Goal: Task Accomplishment & Management: Use online tool/utility

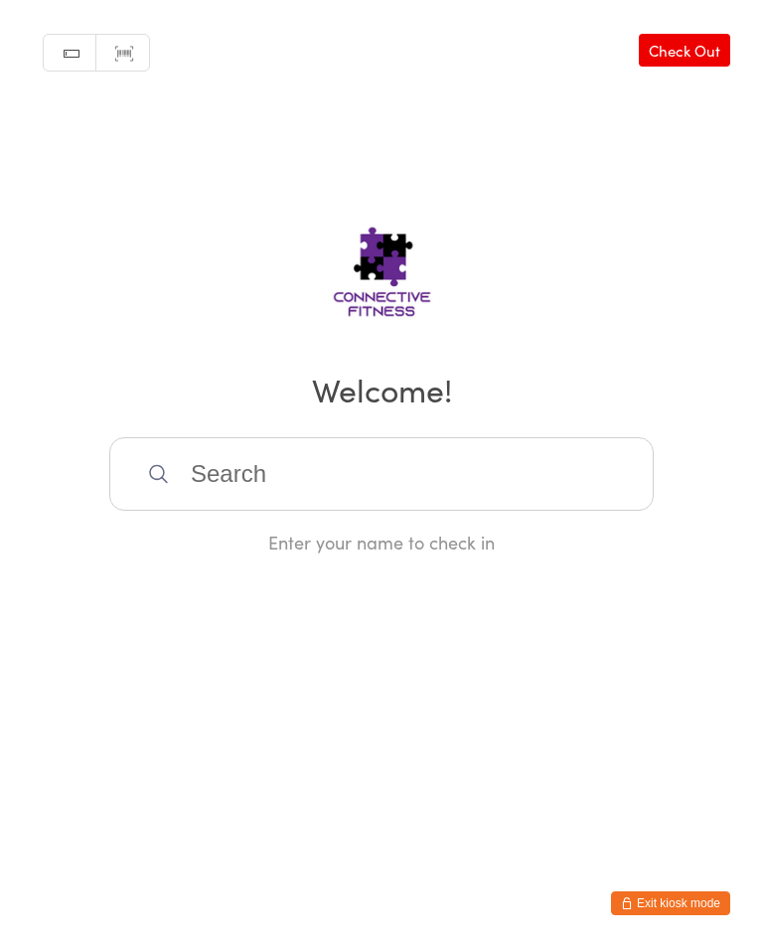
click at [201, 468] on input "search" at bounding box center [381, 474] width 545 height 74
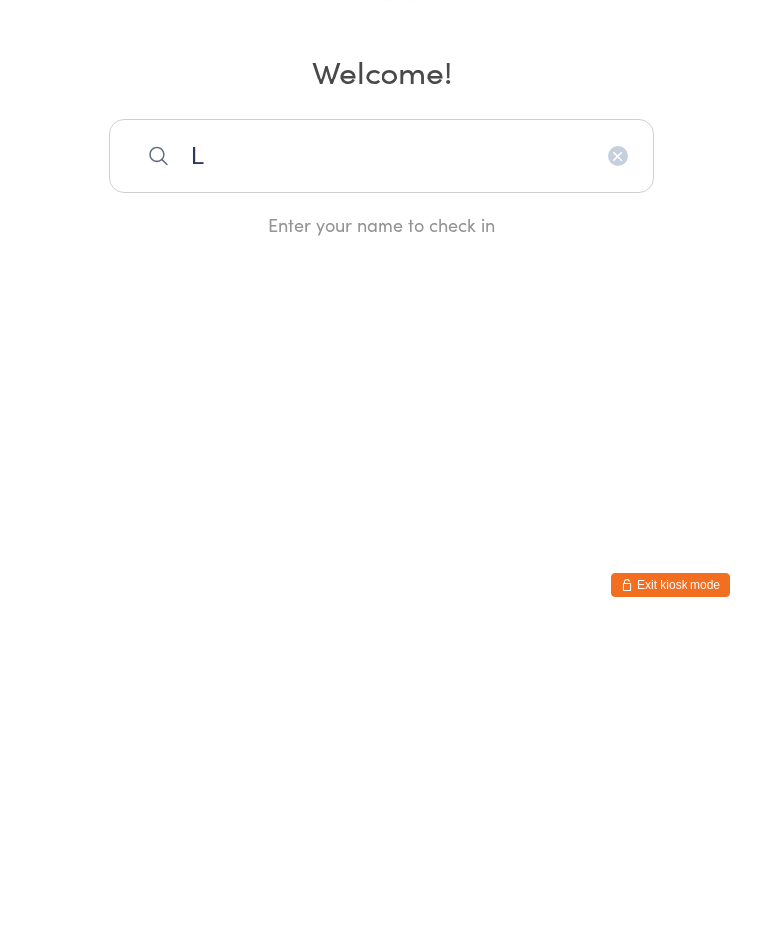
type input "Li"
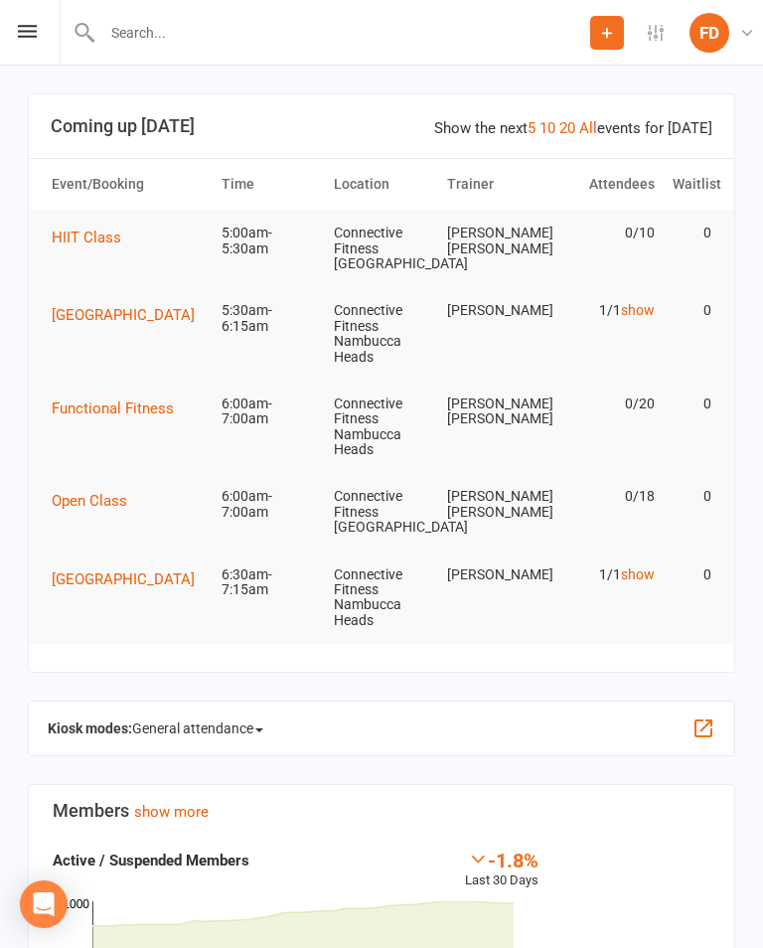
click at [722, 714] on div "Kiosk modes: General attendance General attendance Class Roll call" at bounding box center [382, 729] width 708 height 56
click at [710, 717] on button "button" at bounding box center [704, 729] width 24 height 24
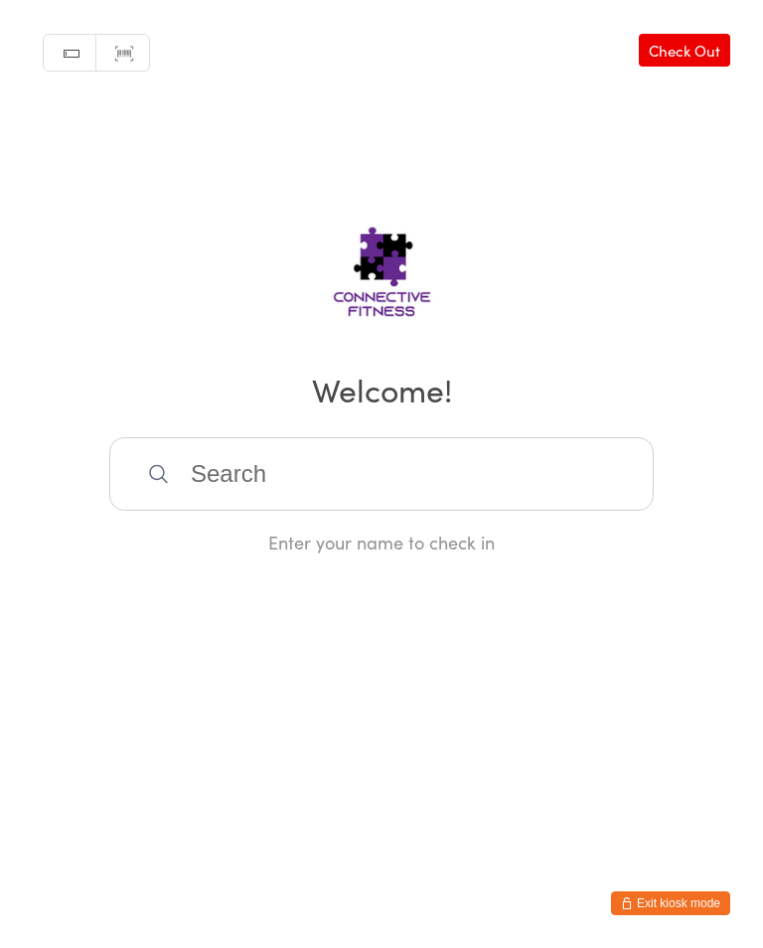
click at [553, 484] on input "search" at bounding box center [381, 474] width 545 height 74
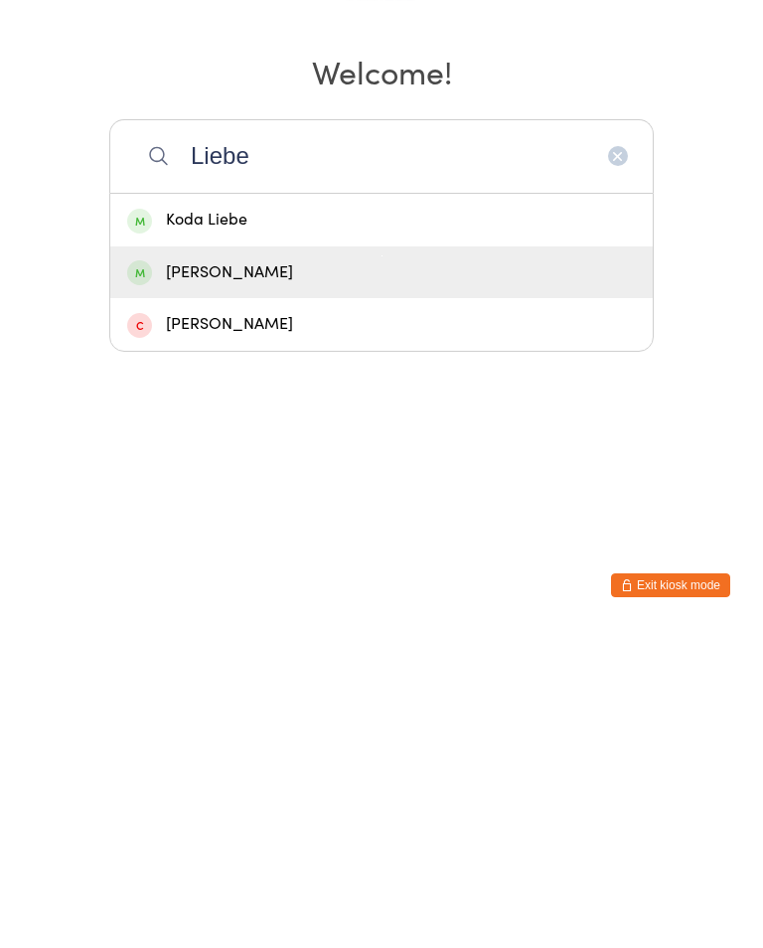
type input "Liebe"
click at [179, 577] on div "[PERSON_NAME]" at bounding box center [381, 590] width 509 height 27
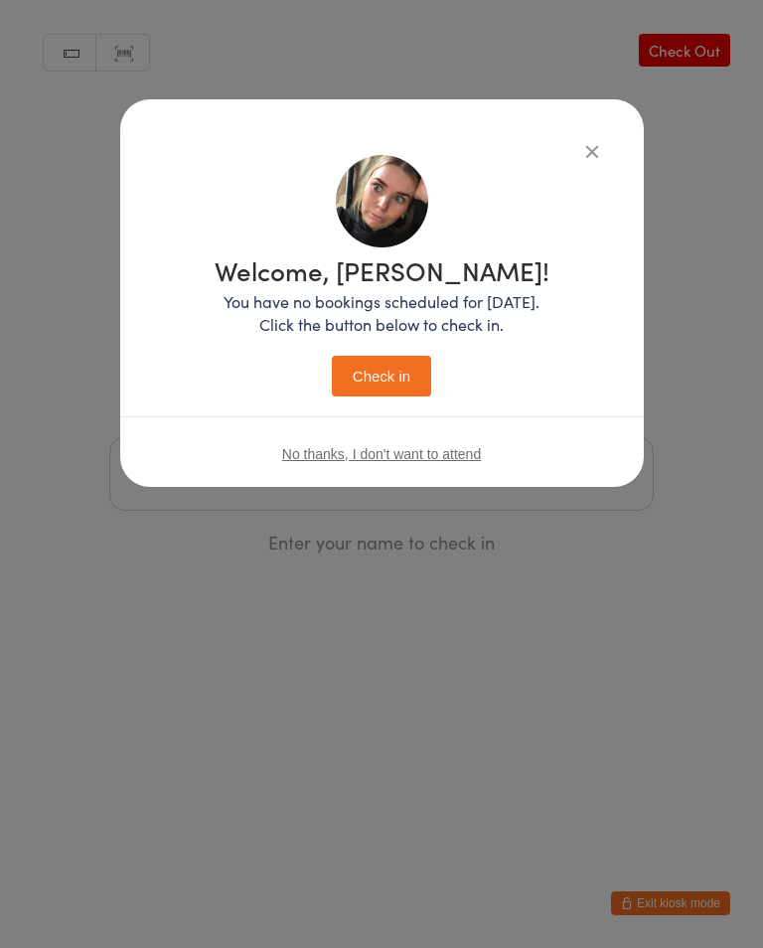
click at [350, 375] on button "Check in" at bounding box center [381, 376] width 99 height 41
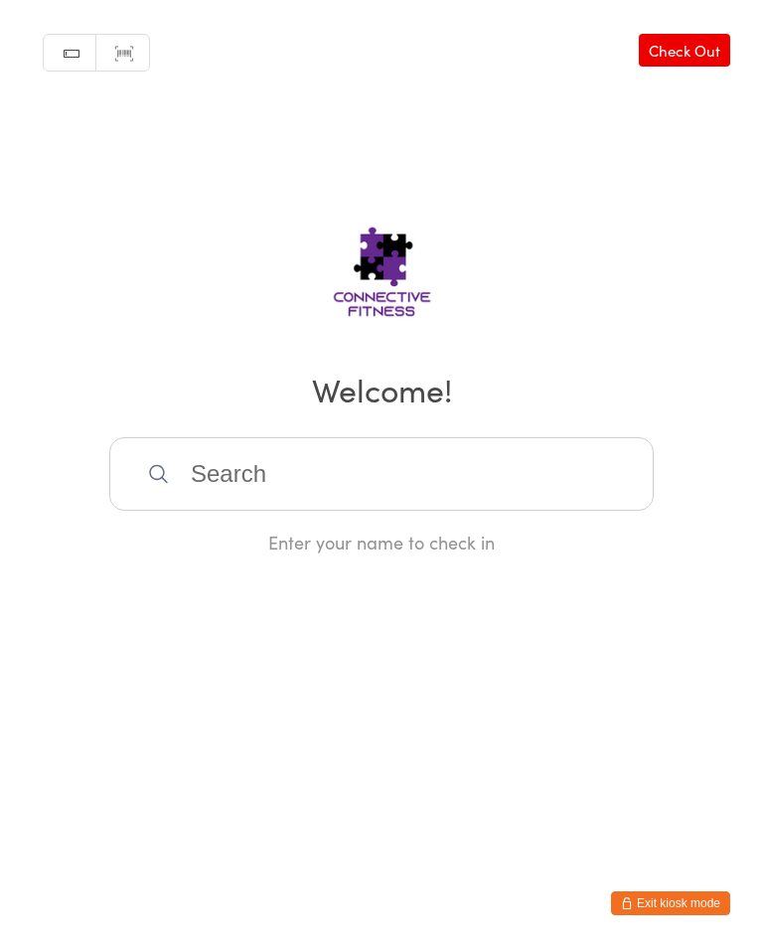
click at [251, 511] on input "search" at bounding box center [381, 474] width 545 height 74
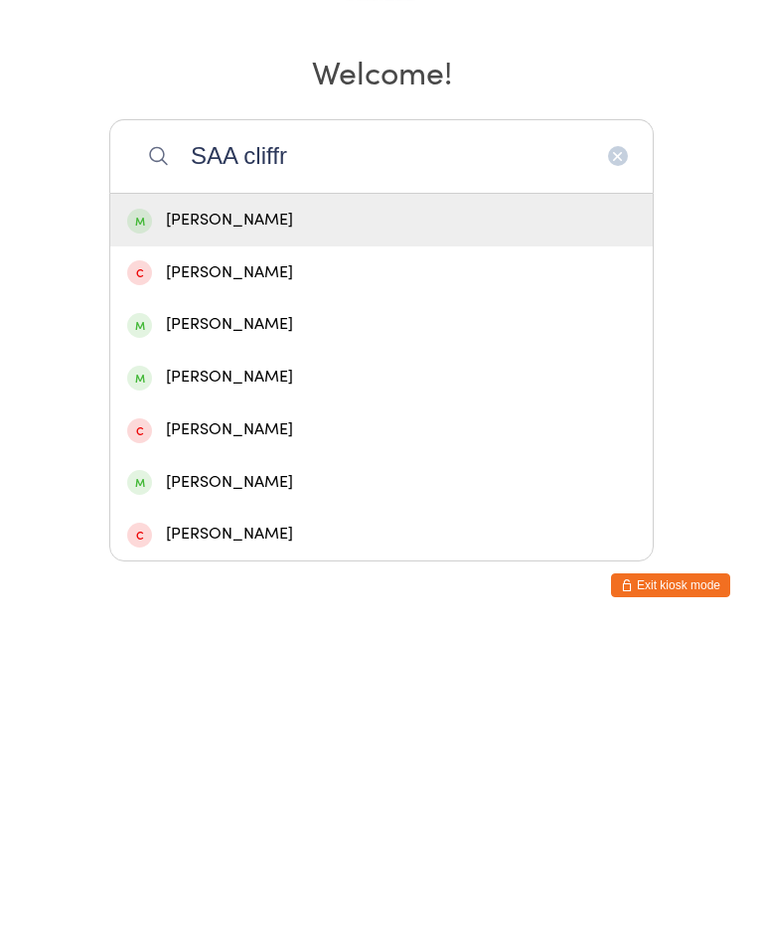
type input "SAA cliffr"
click at [260, 525] on div "Sarah Clifford" at bounding box center [381, 538] width 509 height 27
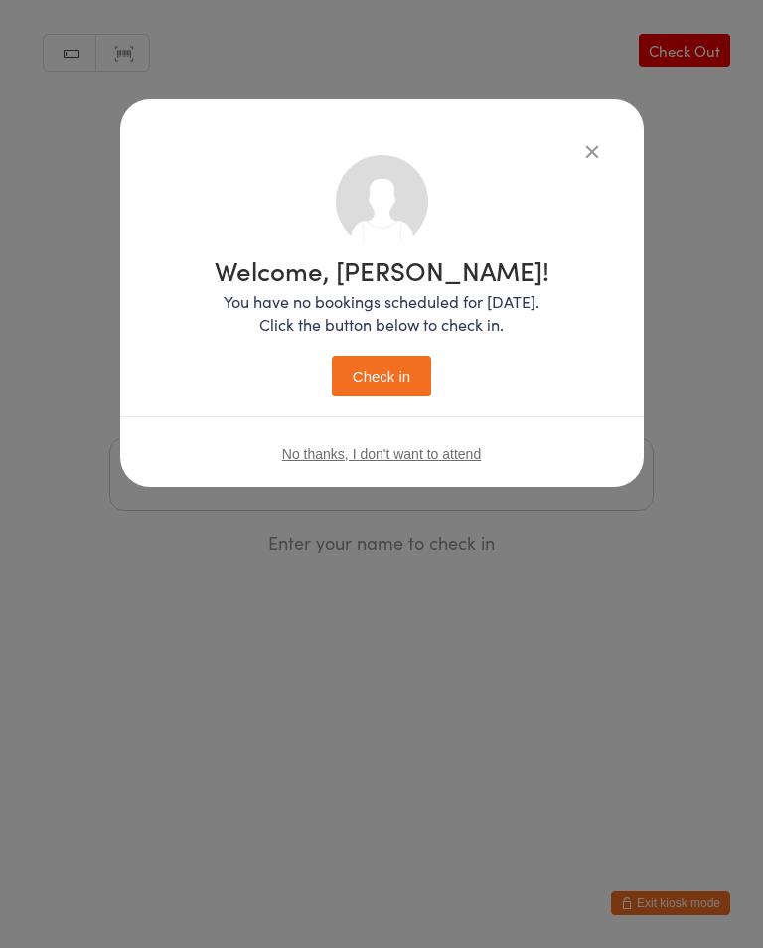
click at [388, 362] on button "Check in" at bounding box center [381, 376] width 99 height 41
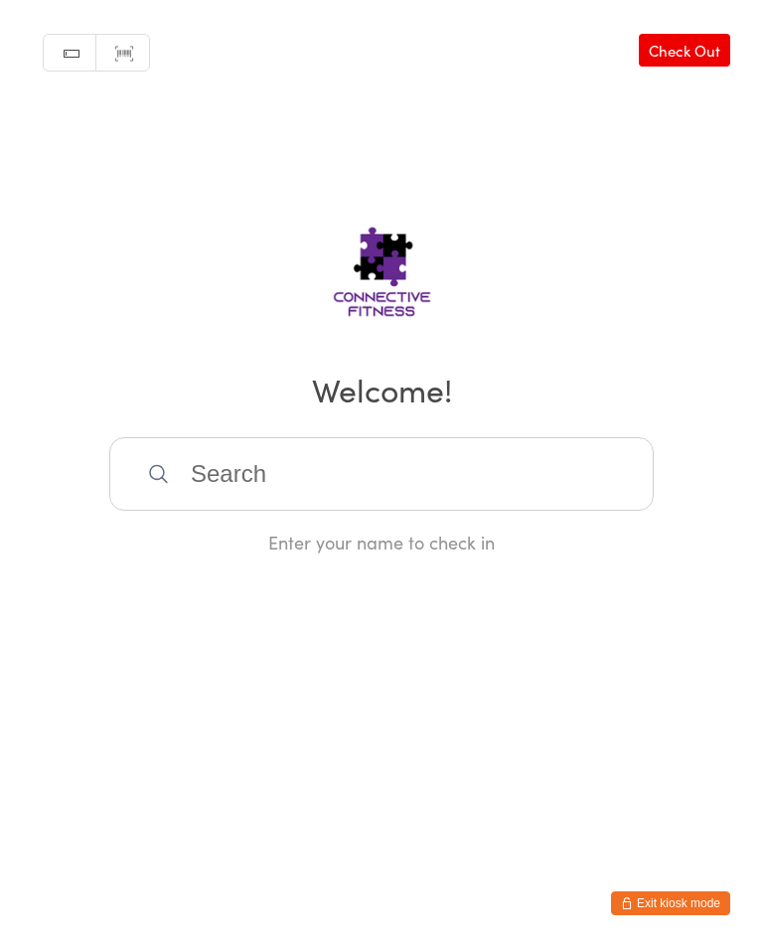
click at [352, 490] on input "search" at bounding box center [381, 474] width 545 height 74
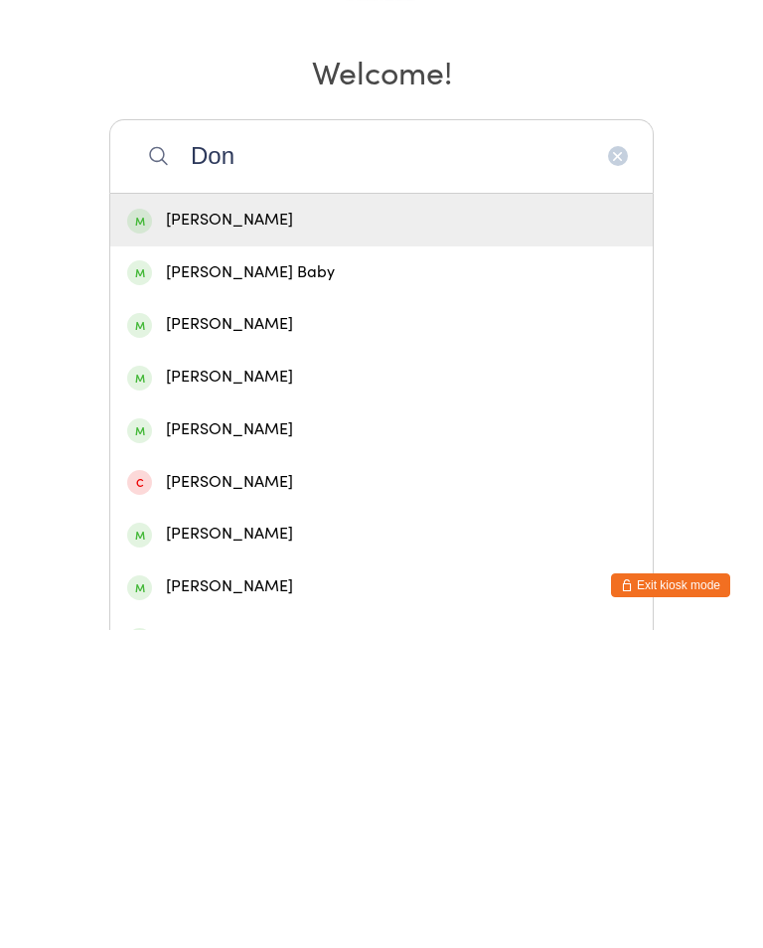
type input "Don"
click at [246, 525] on div "Don Mcfarlane" at bounding box center [381, 538] width 509 height 27
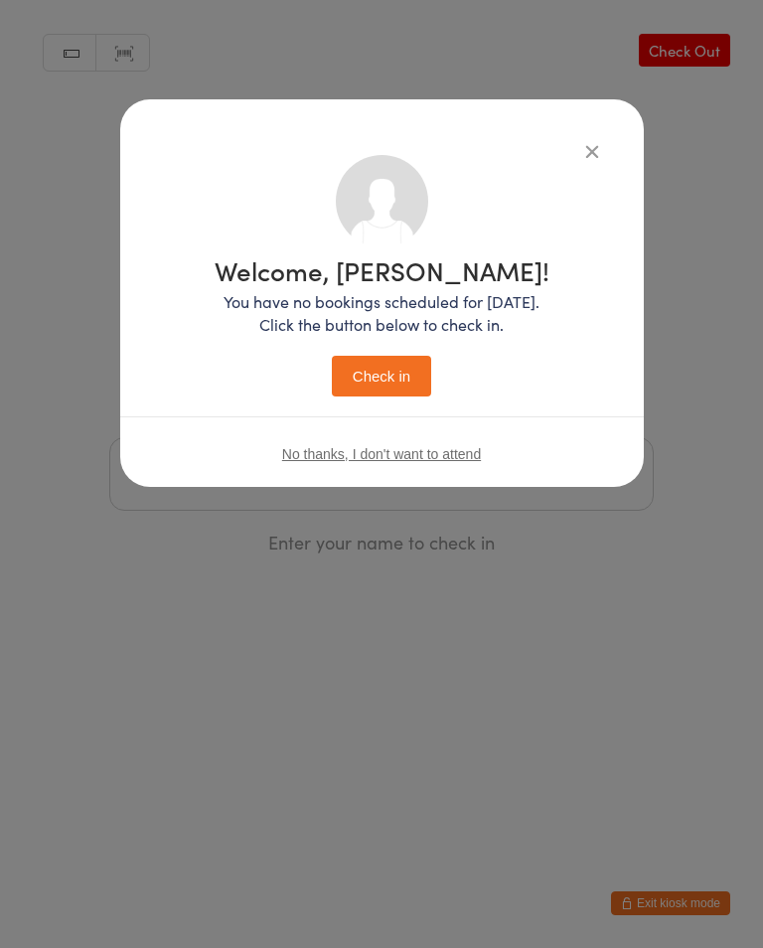
click at [374, 387] on button "Check in" at bounding box center [381, 376] width 99 height 41
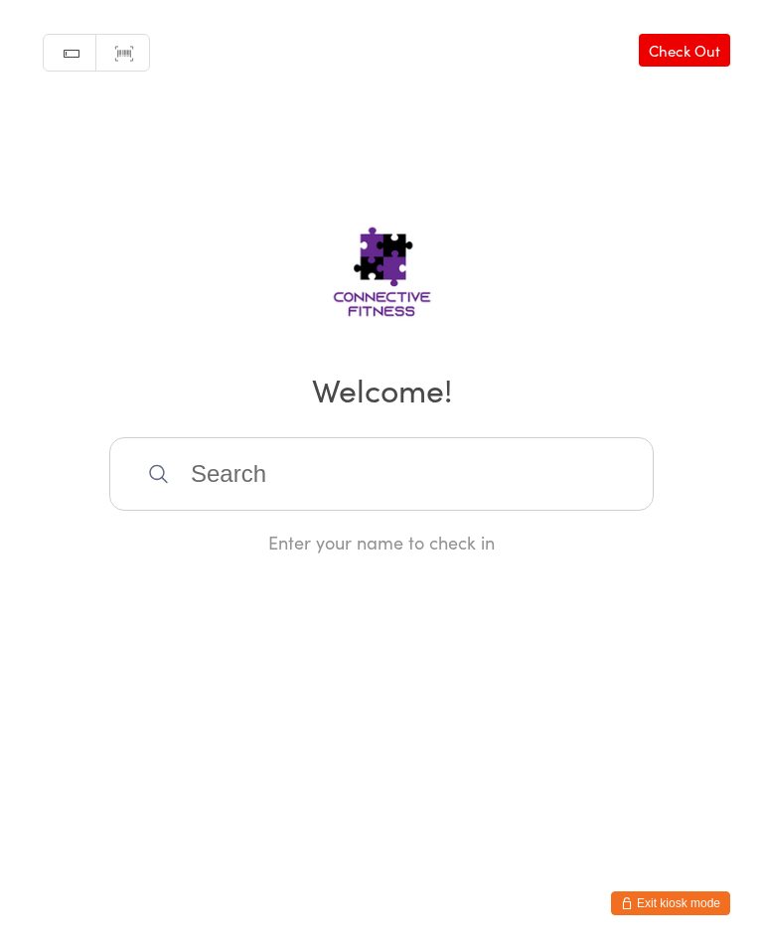
click at [509, 506] on input "search" at bounding box center [381, 474] width 545 height 74
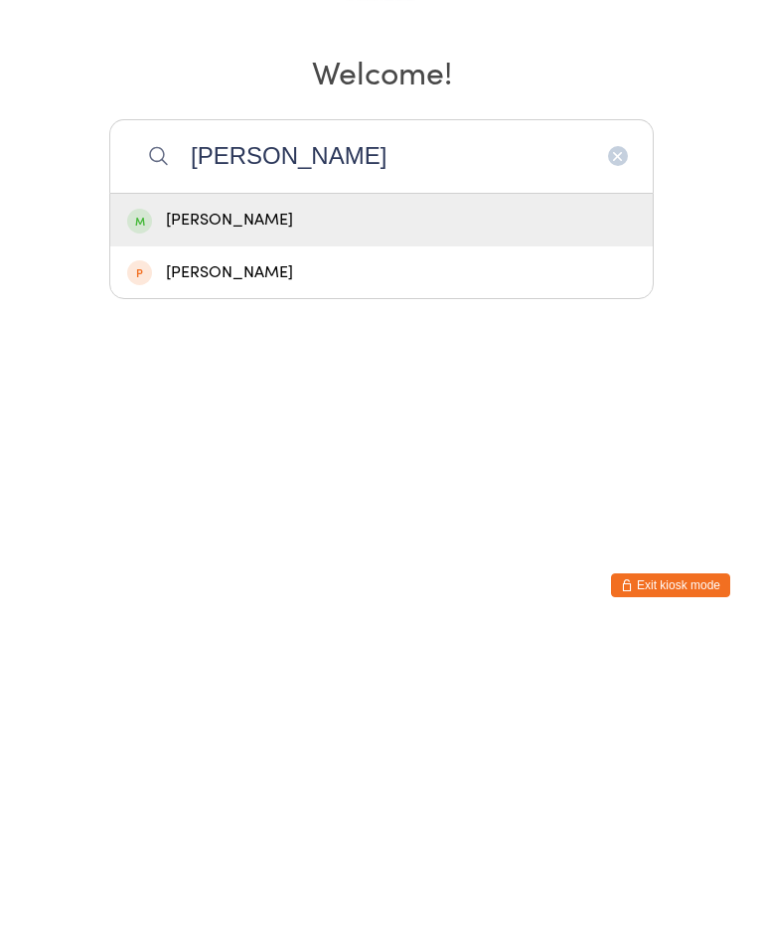
type input "Tyna"
click at [458, 525] on div "Tynan Forsyth" at bounding box center [381, 538] width 509 height 27
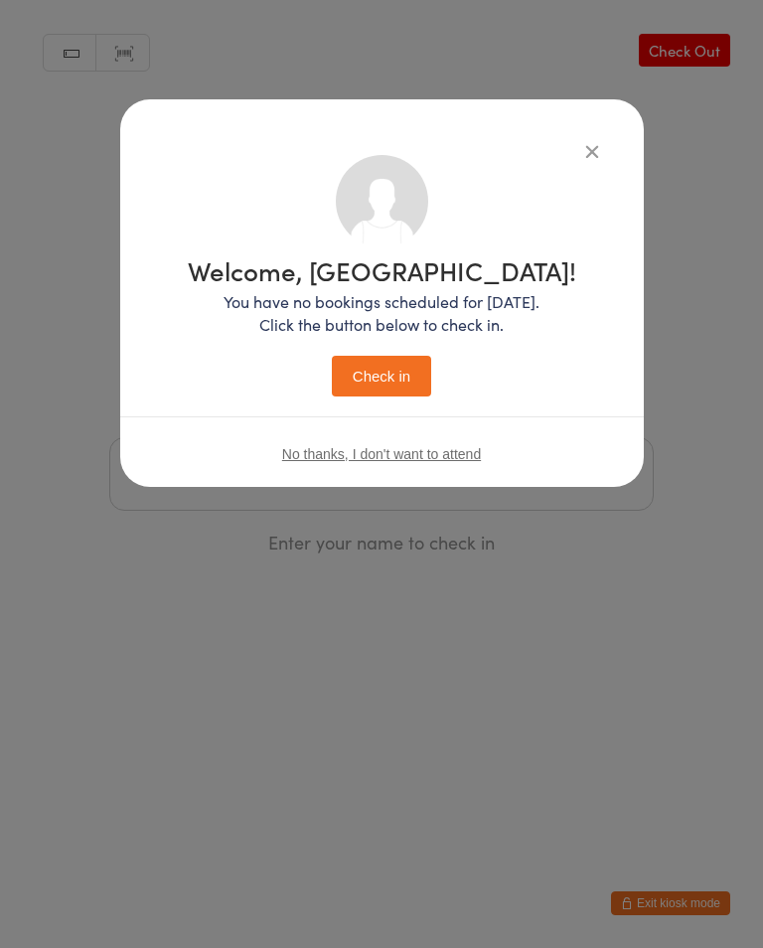
click at [410, 370] on button "Check in" at bounding box center [381, 376] width 99 height 41
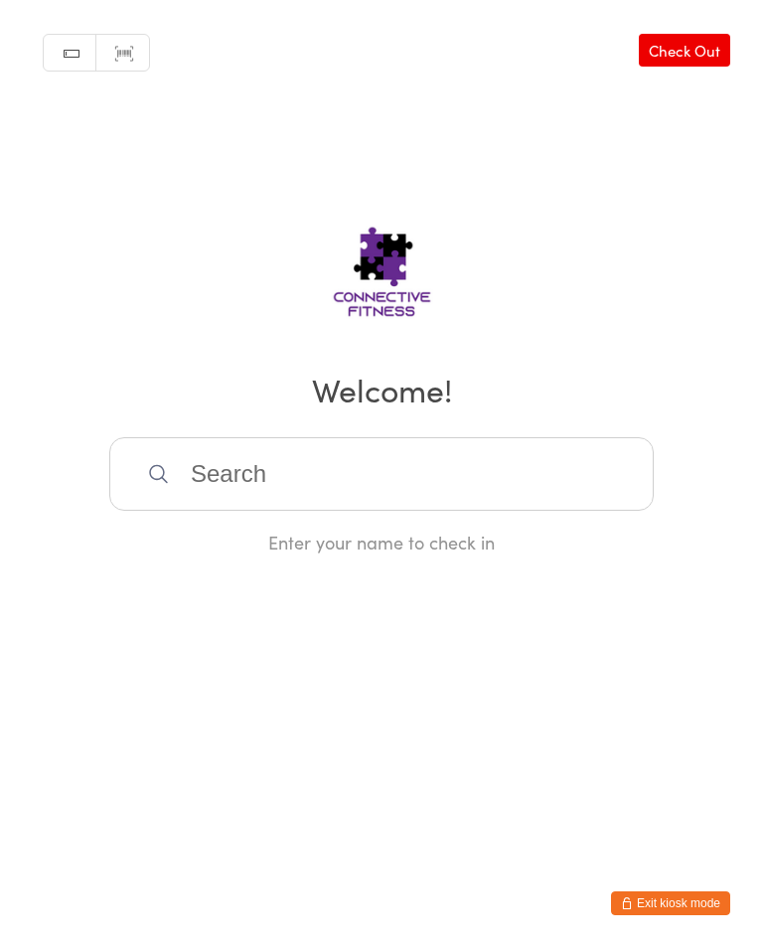
click at [710, 43] on link "Check Out" at bounding box center [684, 50] width 91 height 33
click at [722, 46] on link "Check In" at bounding box center [691, 50] width 80 height 33
click at [253, 479] on input "search" at bounding box center [381, 474] width 545 height 74
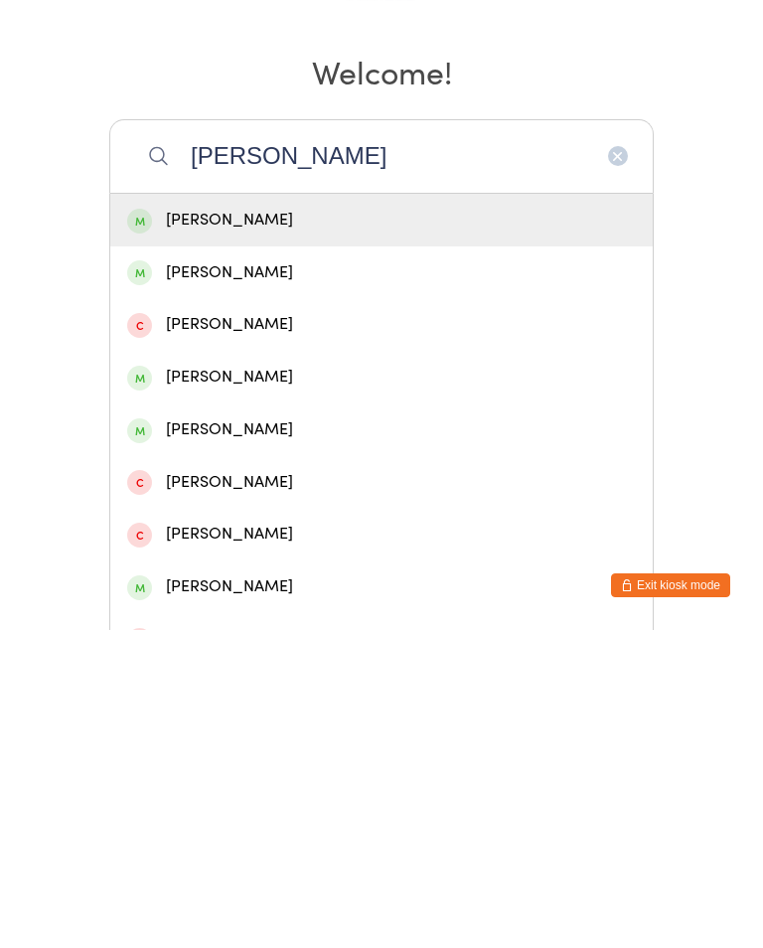
type input "Sara"
click at [247, 577] on div "Sarah Cohen" at bounding box center [381, 590] width 509 height 27
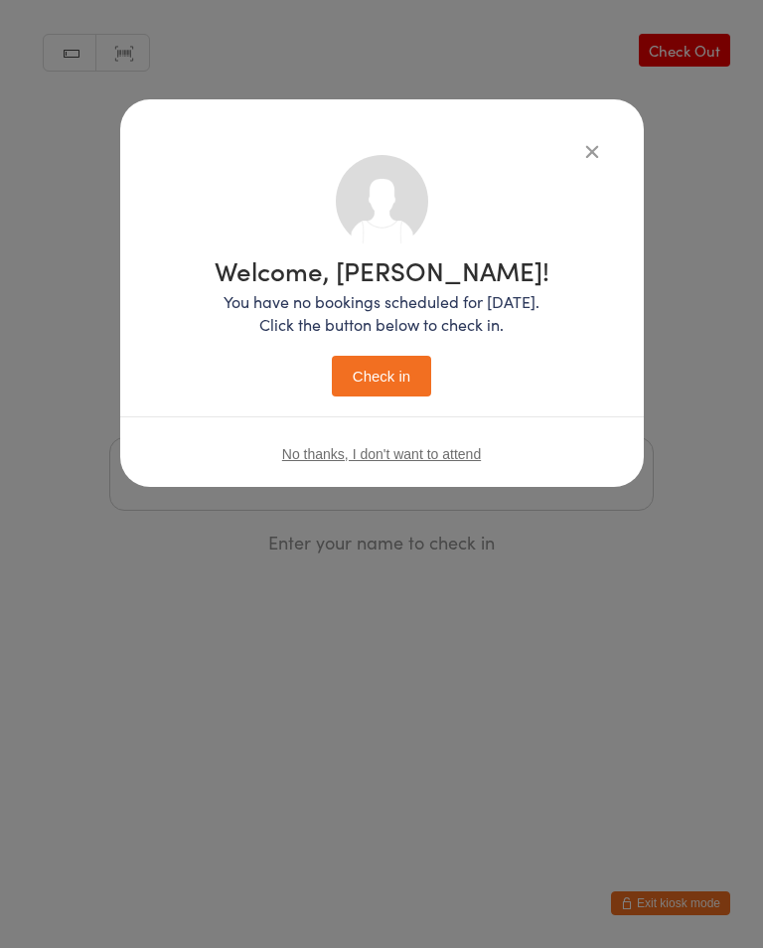
click at [388, 382] on button "Check in" at bounding box center [381, 376] width 99 height 41
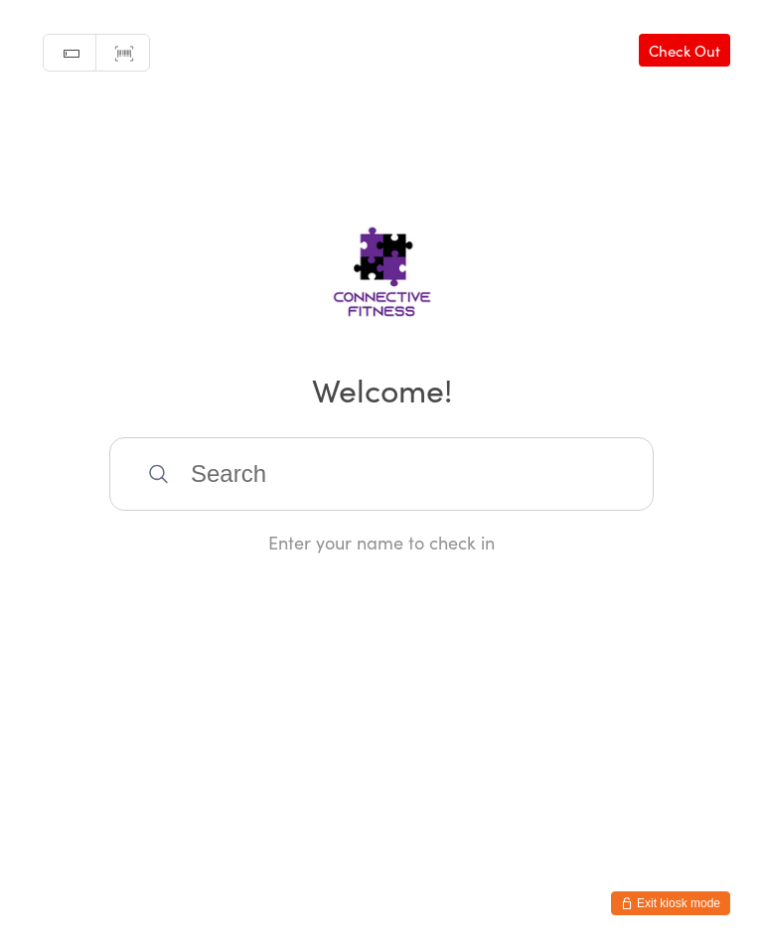
click at [345, 498] on input "search" at bounding box center [381, 474] width 545 height 74
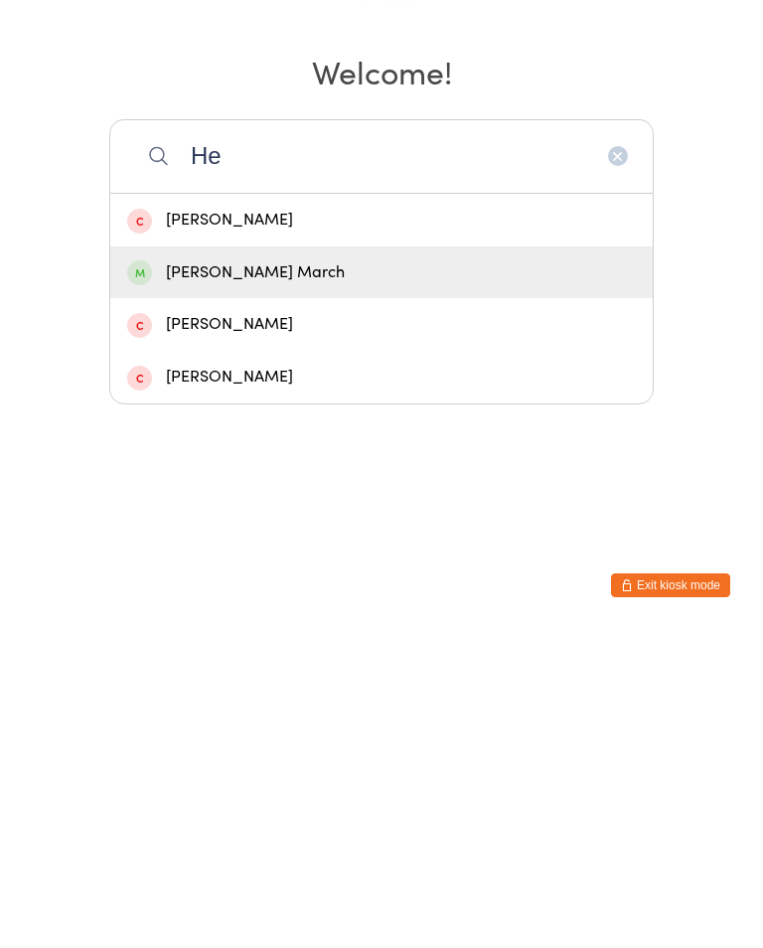
type input "He"
click at [274, 577] on div "Heidi March" at bounding box center [381, 590] width 509 height 27
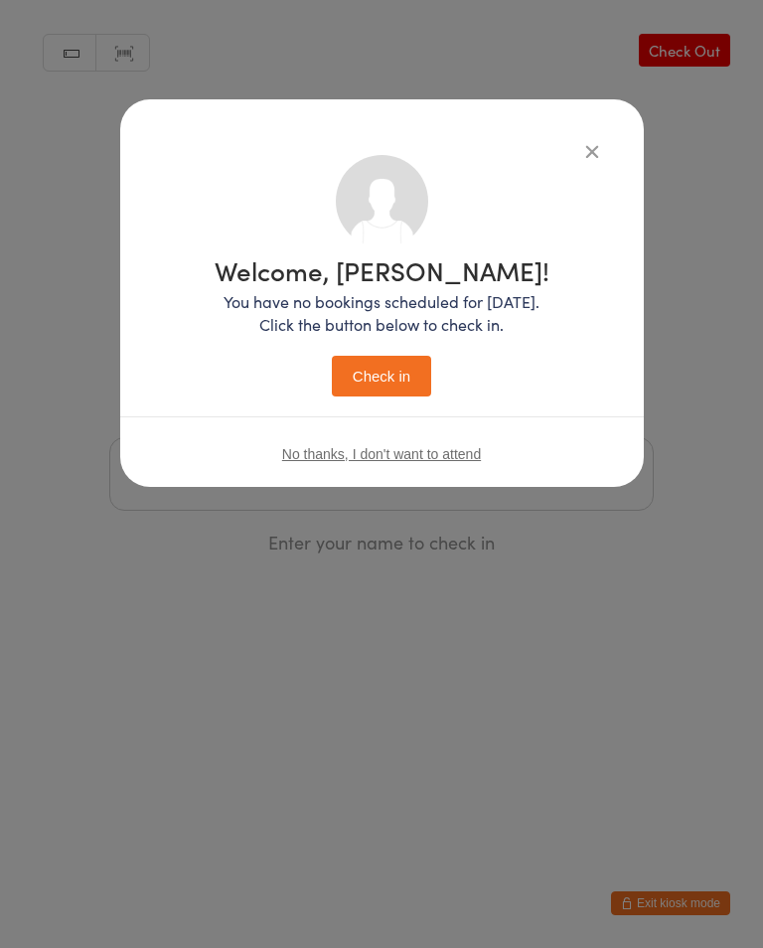
click at [390, 366] on button "Check in" at bounding box center [381, 376] width 99 height 41
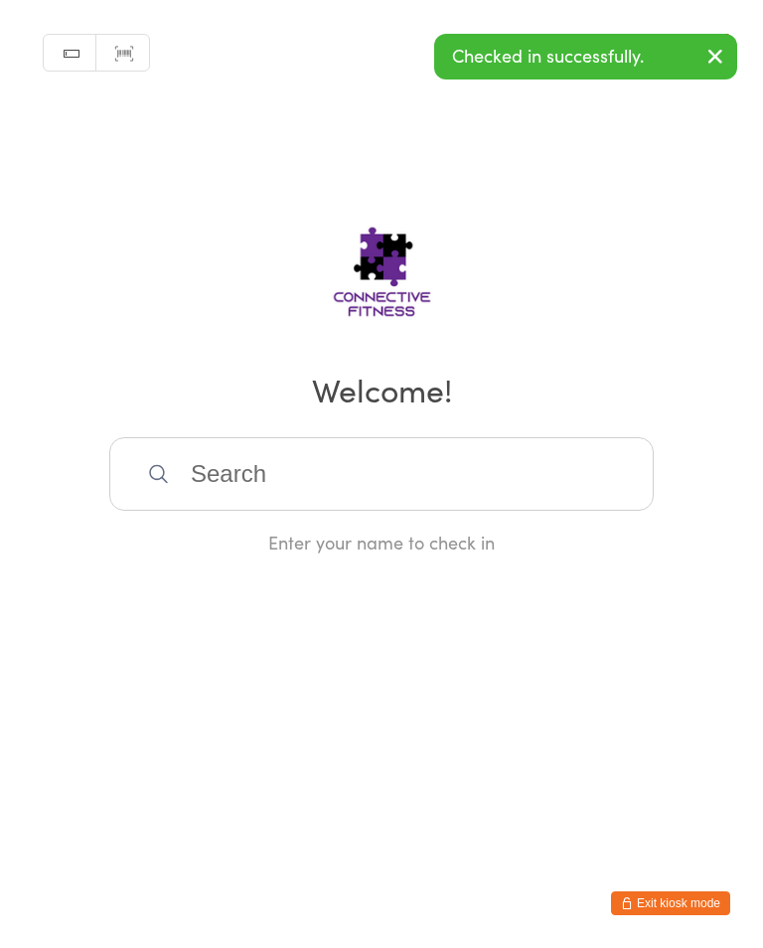
click at [291, 495] on input "search" at bounding box center [381, 474] width 545 height 74
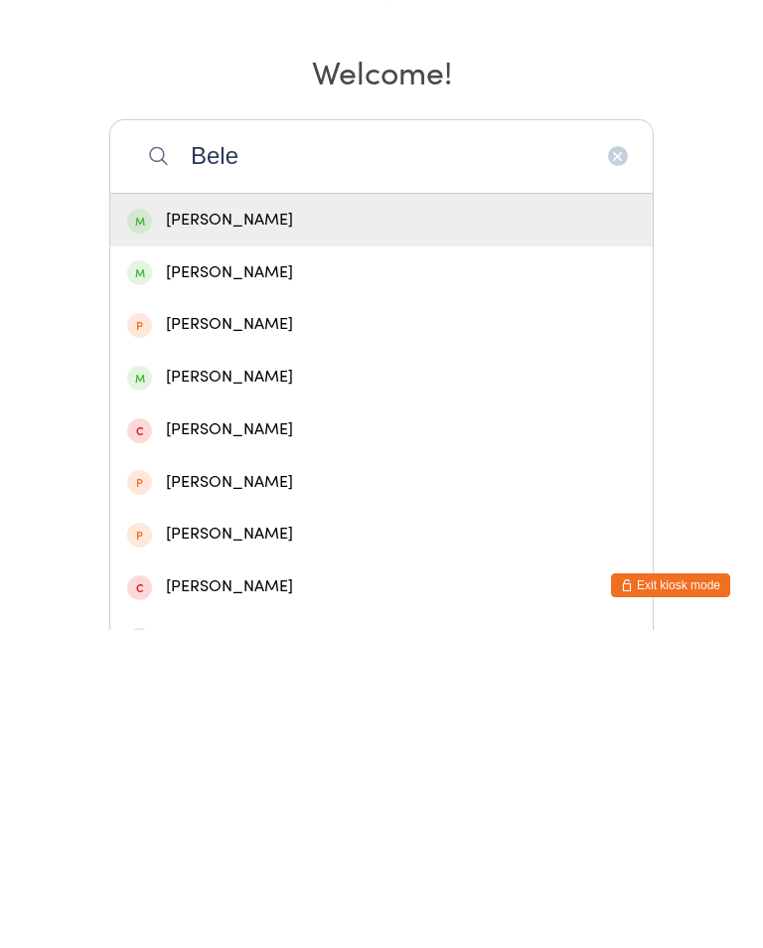
type input "Bele"
click at [275, 525] on div "Belen Mendez" at bounding box center [381, 538] width 509 height 27
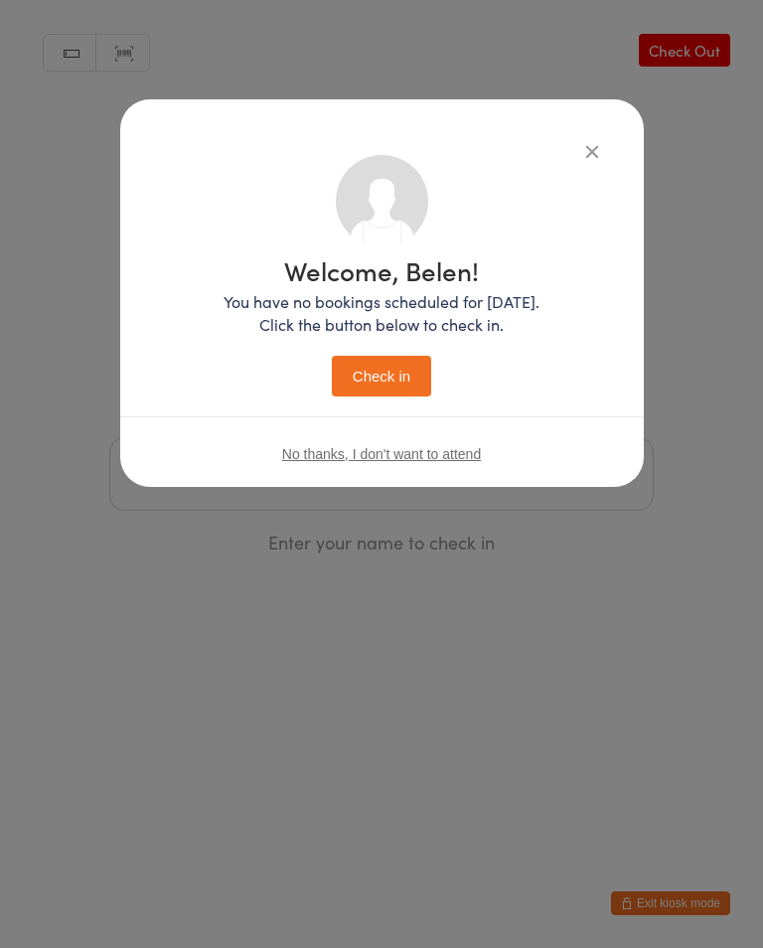
click at [390, 374] on button "Check in" at bounding box center [381, 376] width 99 height 41
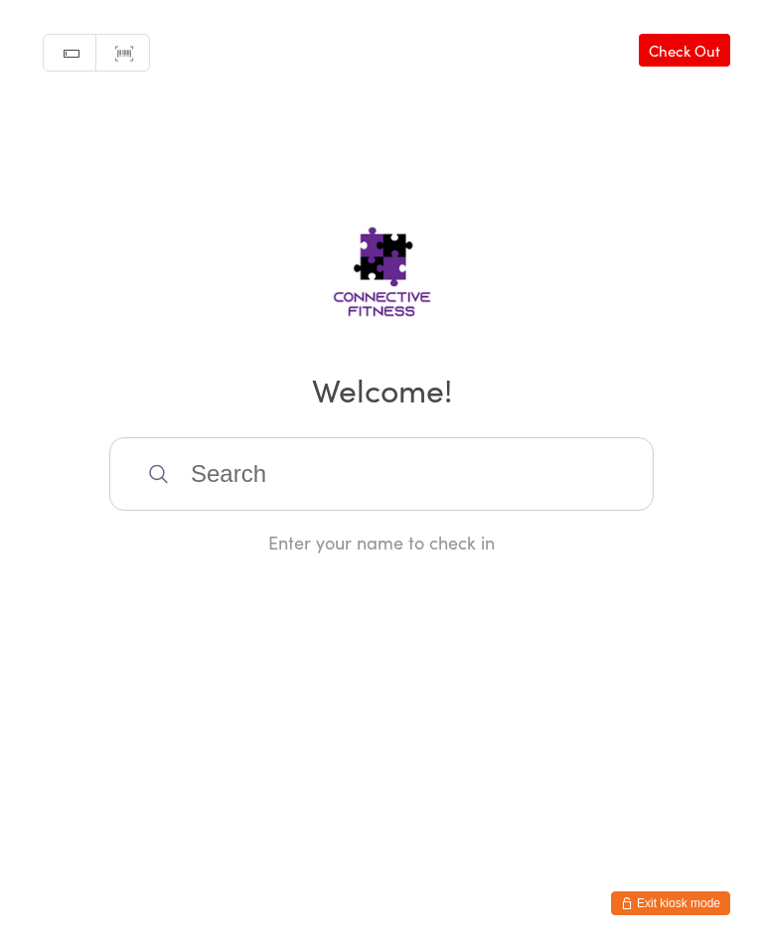
click at [526, 485] on input "search" at bounding box center [381, 474] width 545 height 74
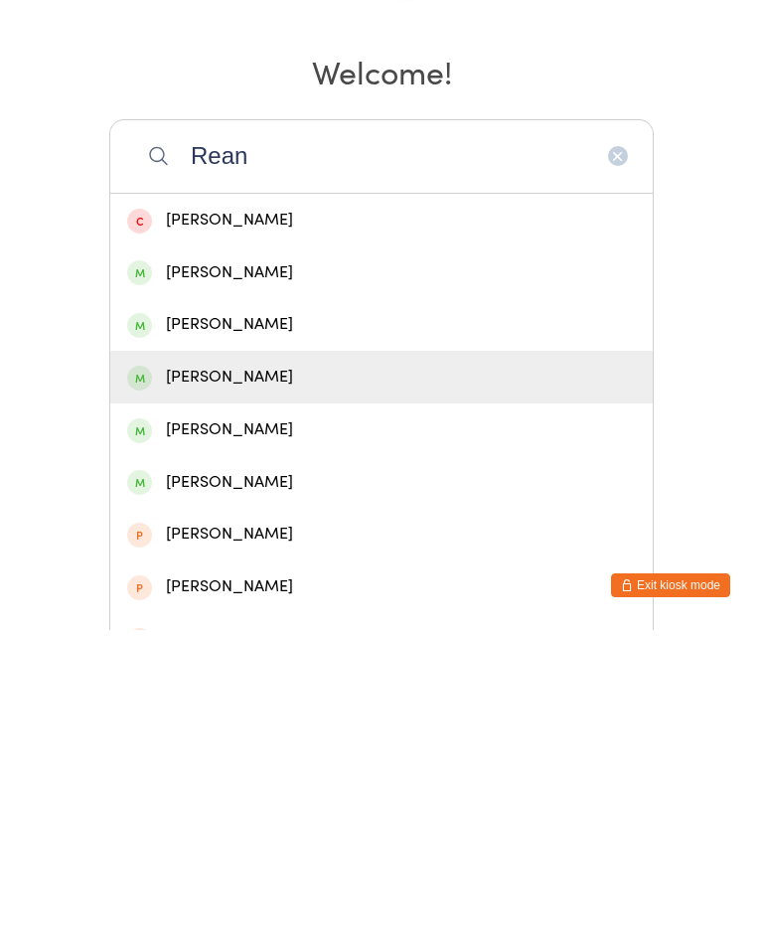
type input "Rean"
click at [255, 682] on div "Reanna Cooper" at bounding box center [381, 695] width 509 height 27
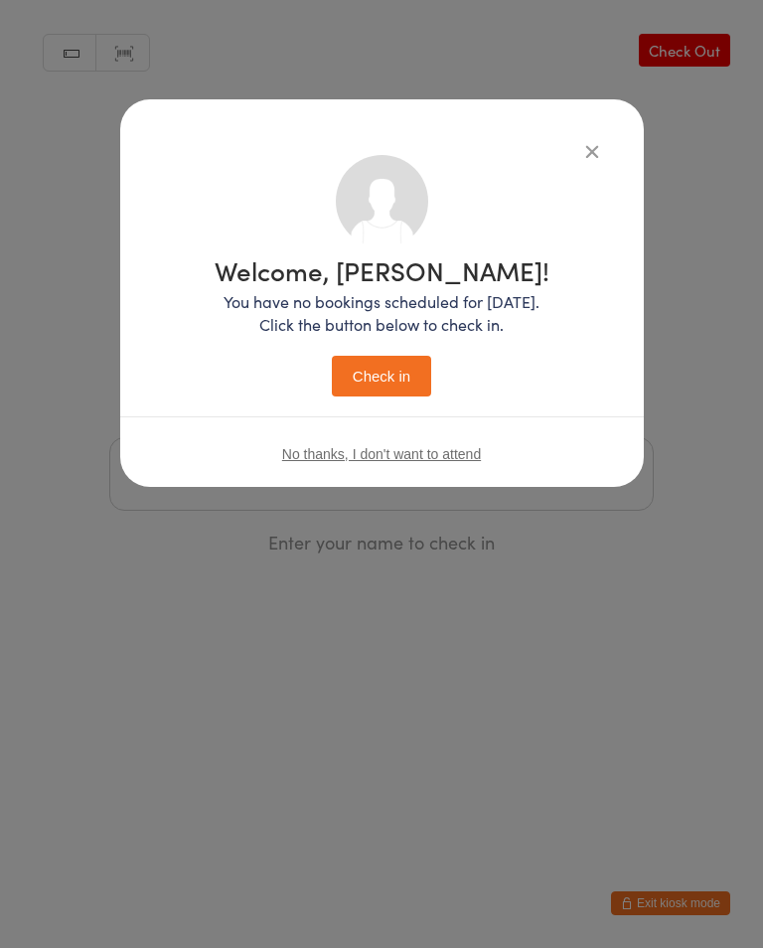
click at [412, 385] on button "Check in" at bounding box center [381, 376] width 99 height 41
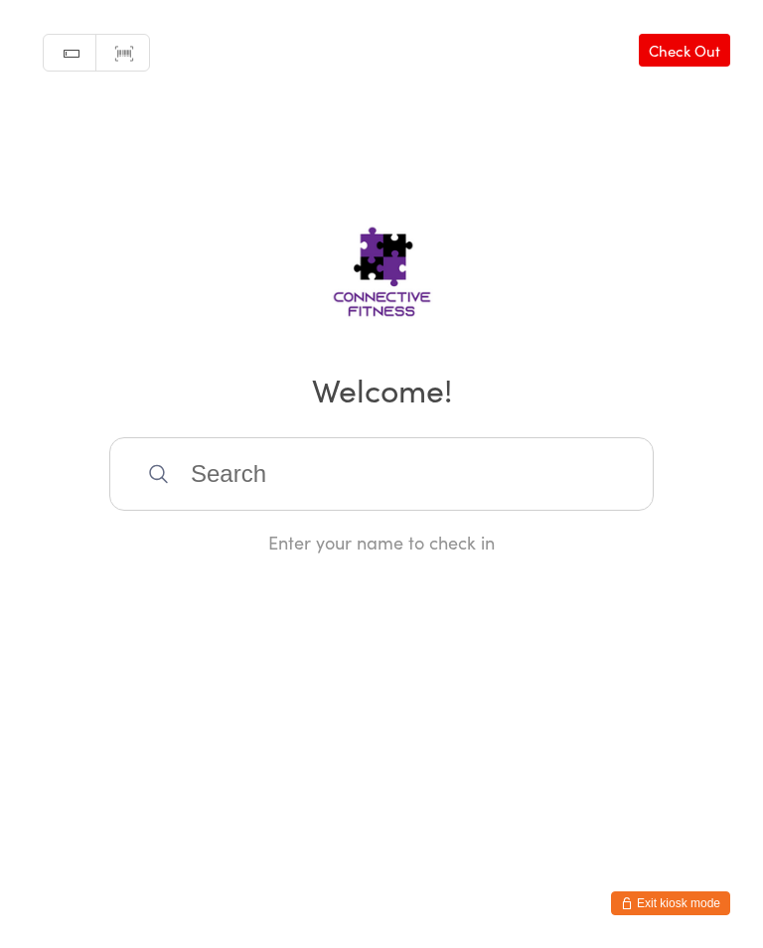
click at [328, 470] on input "search" at bounding box center [381, 474] width 545 height 74
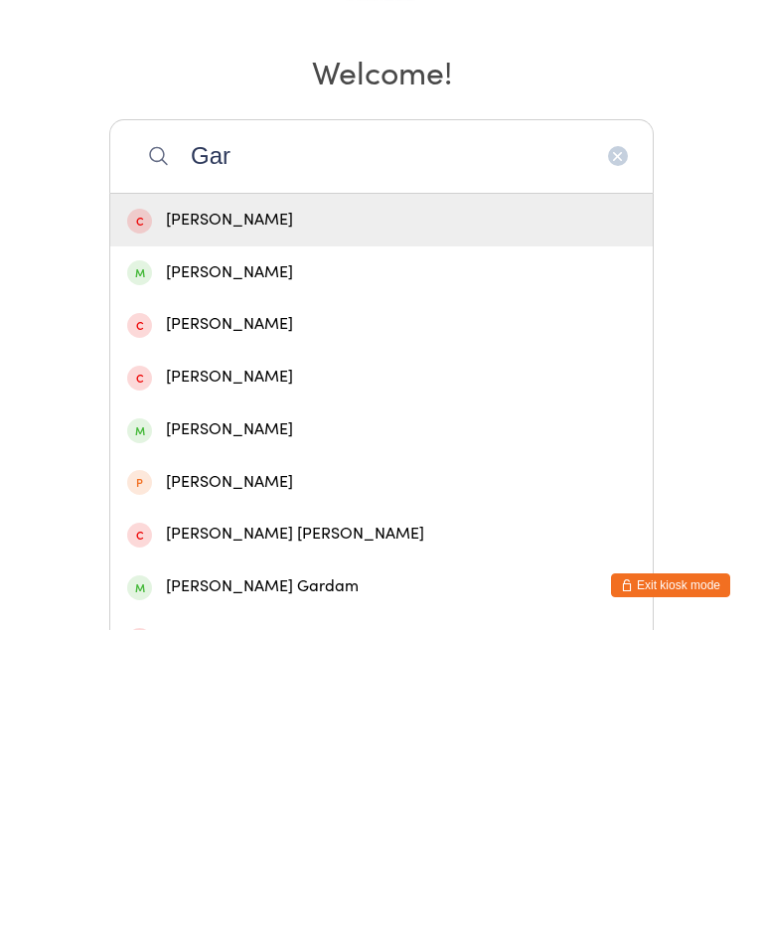
type input "Gar"
click at [245, 577] on div "Gareth Logan" at bounding box center [381, 590] width 509 height 27
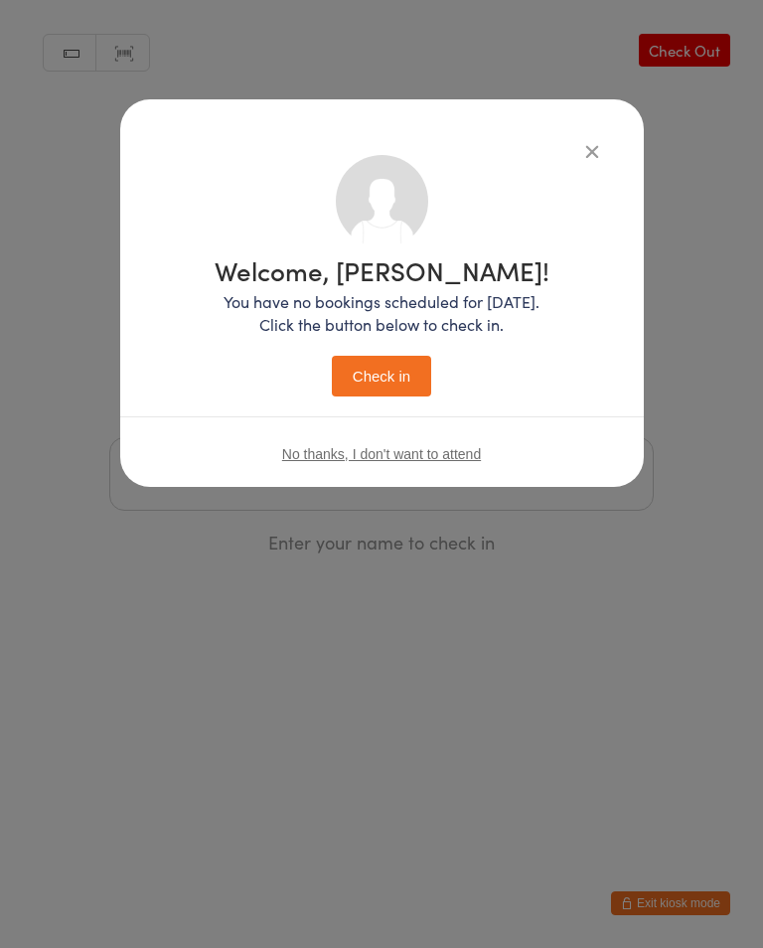
click at [399, 373] on button "Check in" at bounding box center [381, 376] width 99 height 41
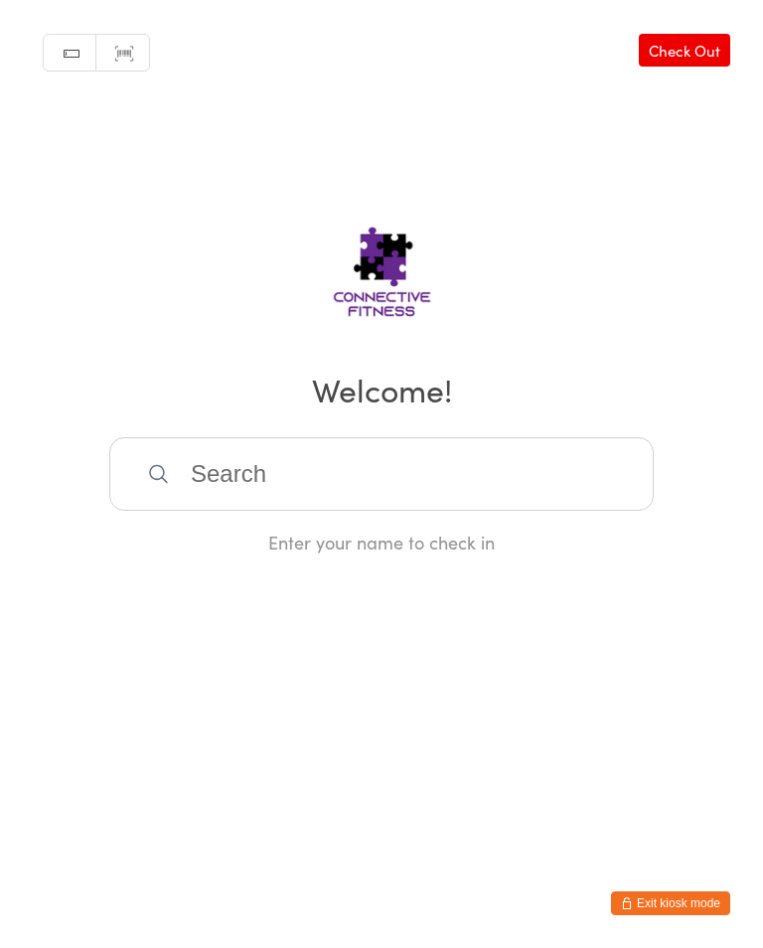
click at [410, 469] on input "search" at bounding box center [381, 474] width 545 height 74
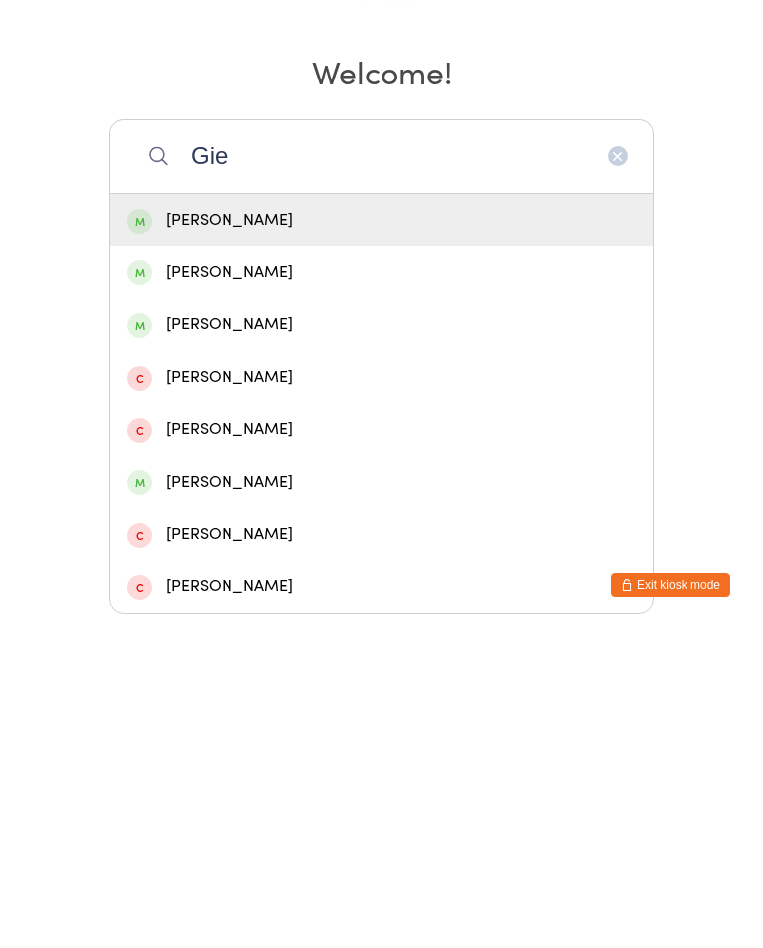
type input "Gie"
click at [273, 525] on div "Tracey Gietz" at bounding box center [381, 538] width 509 height 27
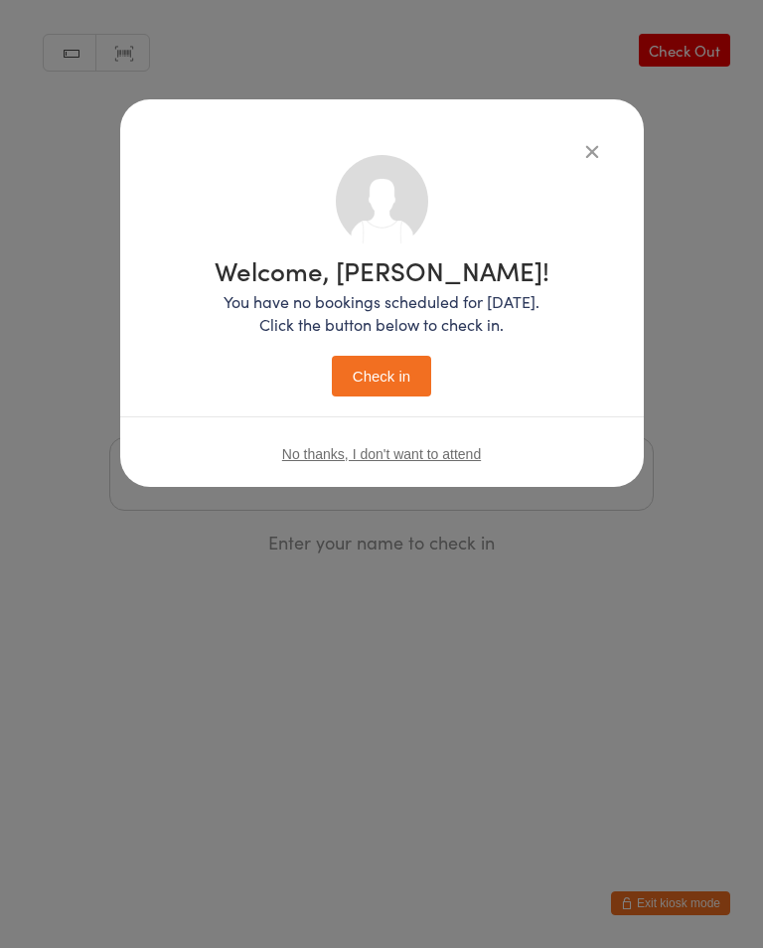
click at [396, 370] on button "Check in" at bounding box center [381, 376] width 99 height 41
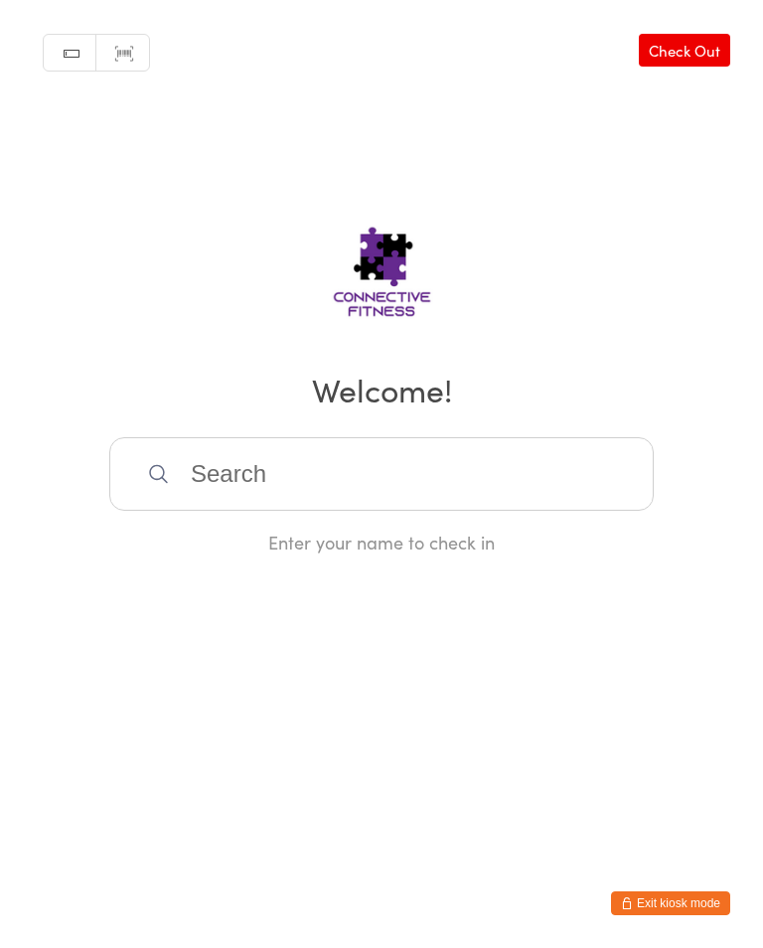
click at [260, 467] on input "search" at bounding box center [381, 474] width 545 height 74
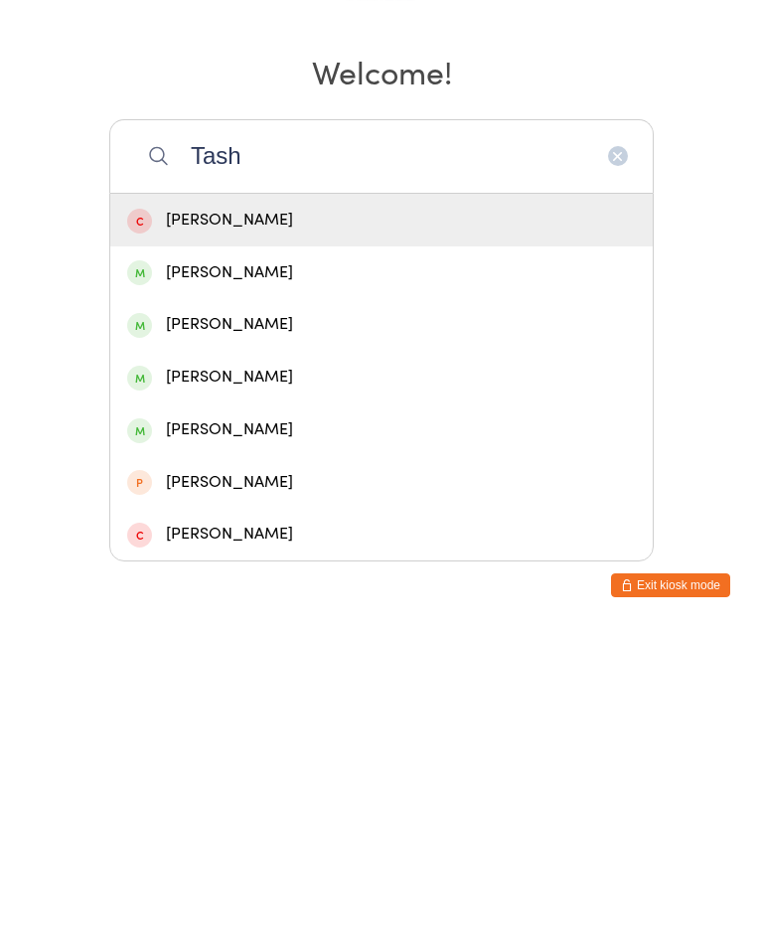
type input "Tash"
click at [188, 629] on div "Tash Hilbert" at bounding box center [381, 642] width 509 height 27
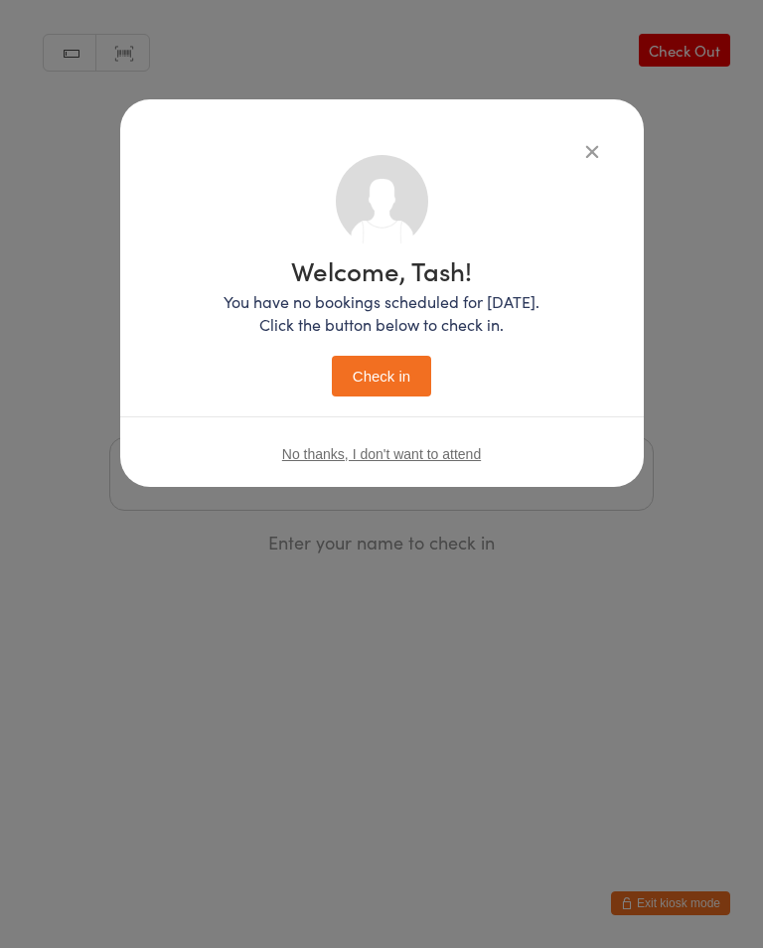
click at [388, 376] on button "Check in" at bounding box center [381, 376] width 99 height 41
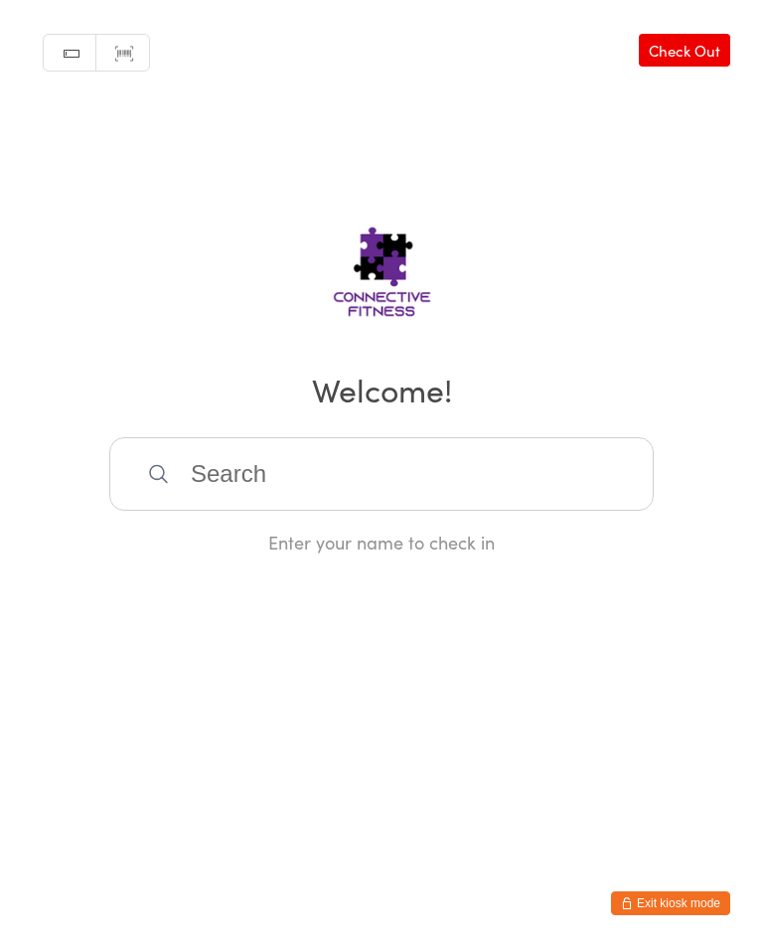
click at [262, 461] on input "search" at bounding box center [381, 474] width 545 height 74
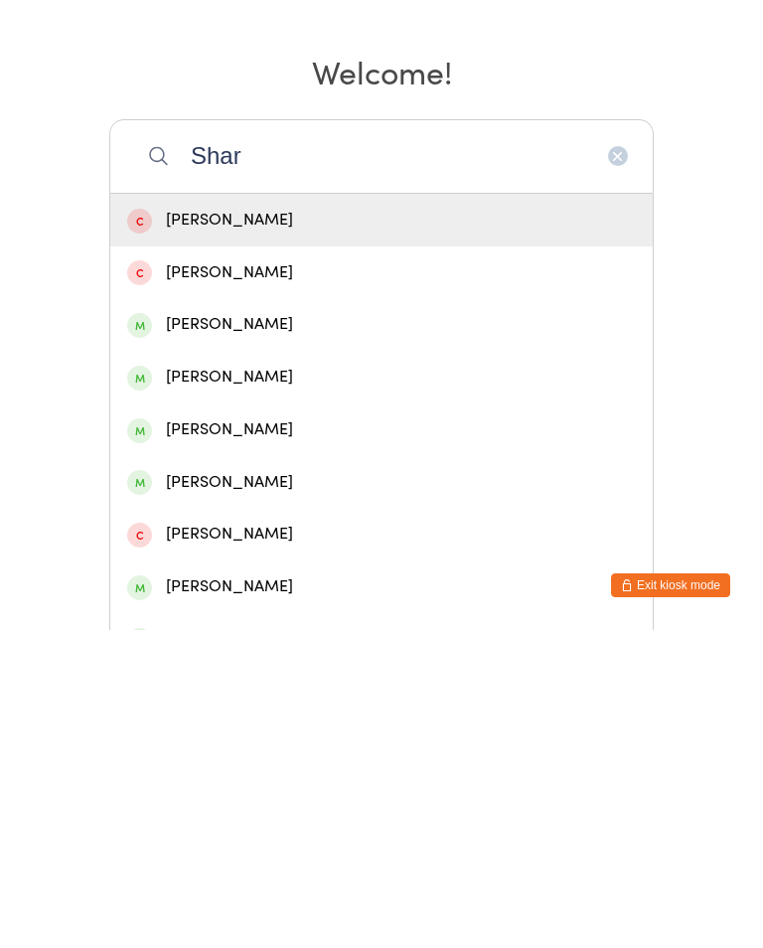
type input "Shar"
click at [284, 629] on div "Sharon Wilson" at bounding box center [381, 642] width 509 height 27
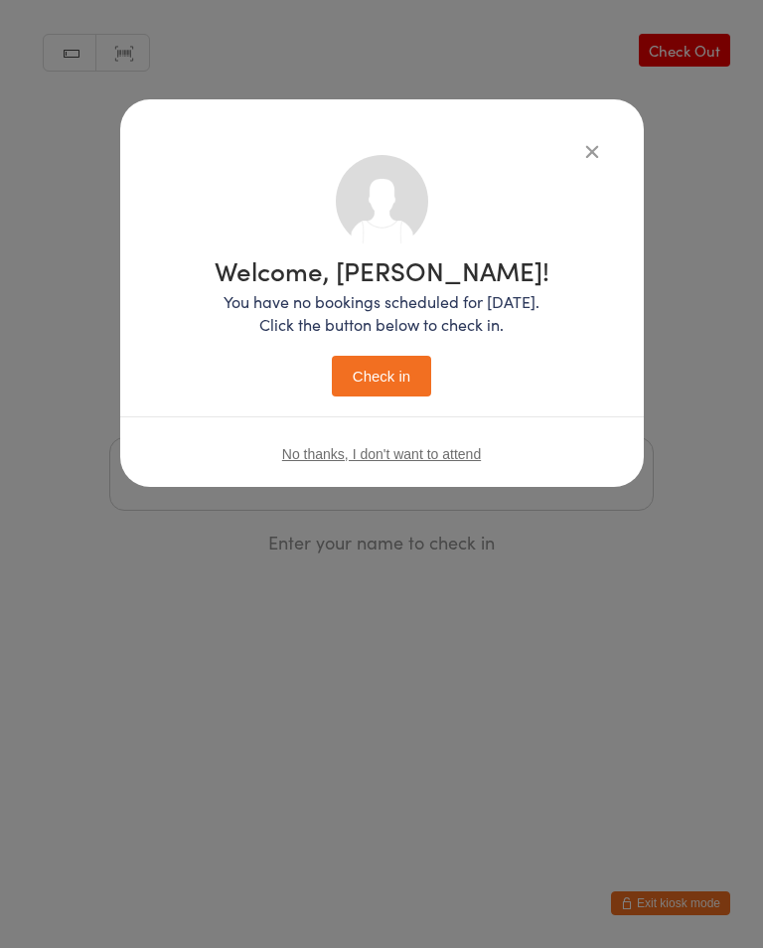
click at [372, 373] on button "Check in" at bounding box center [381, 376] width 99 height 41
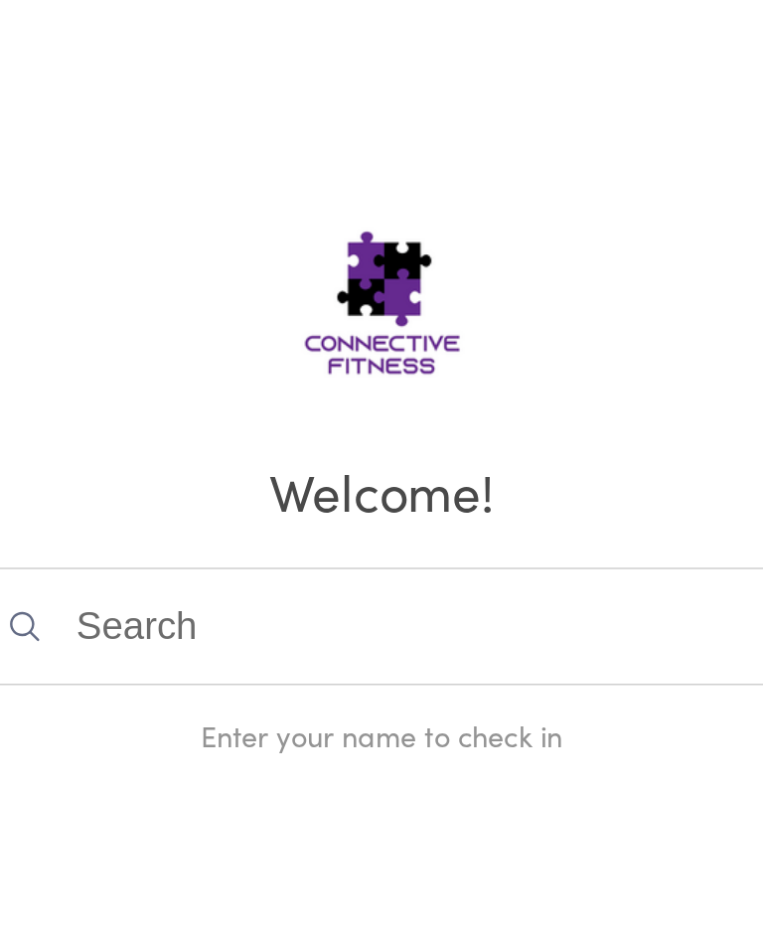
click at [109, 437] on input "search" at bounding box center [381, 474] width 545 height 74
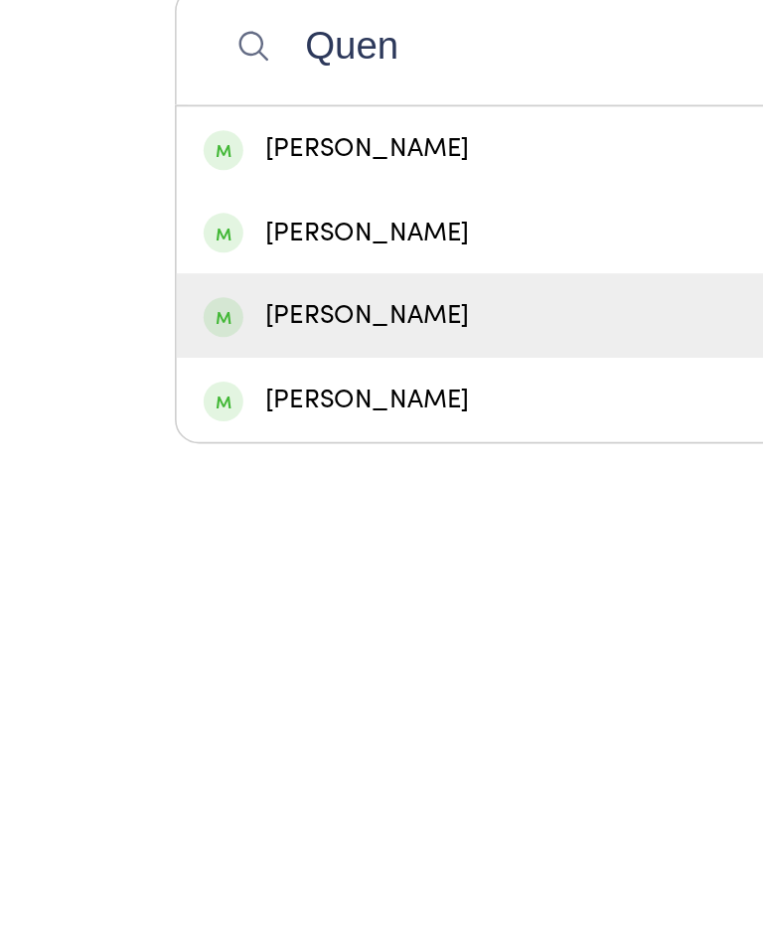
type input "Quen"
click at [254, 629] on div "Teresa Quennell" at bounding box center [381, 642] width 509 height 27
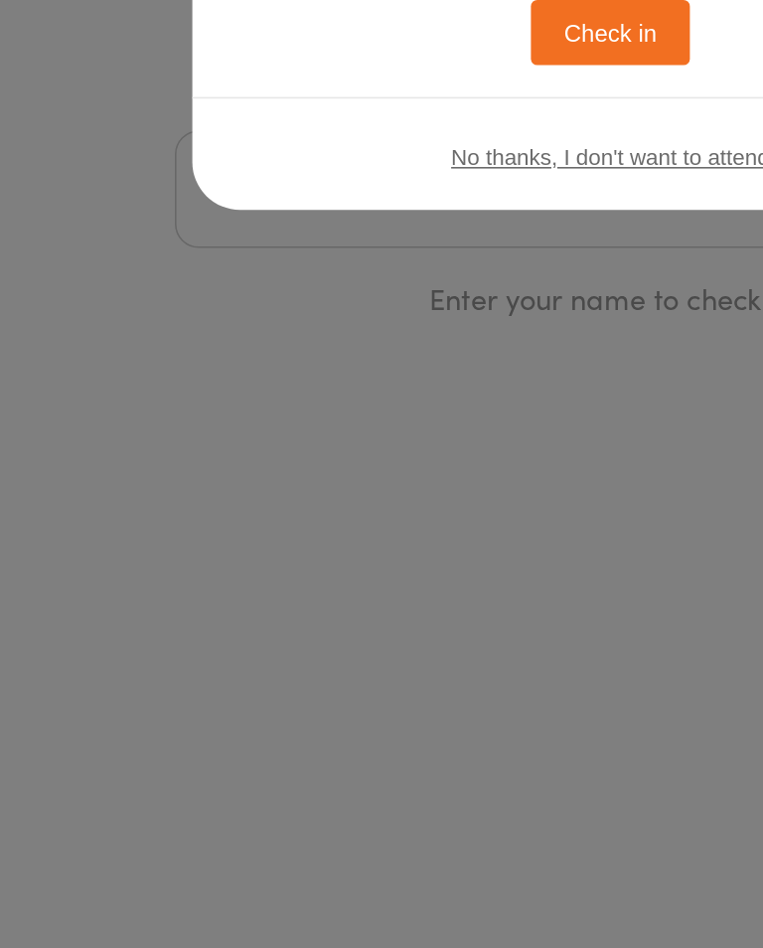
click at [376, 356] on button "Check in" at bounding box center [381, 376] width 99 height 41
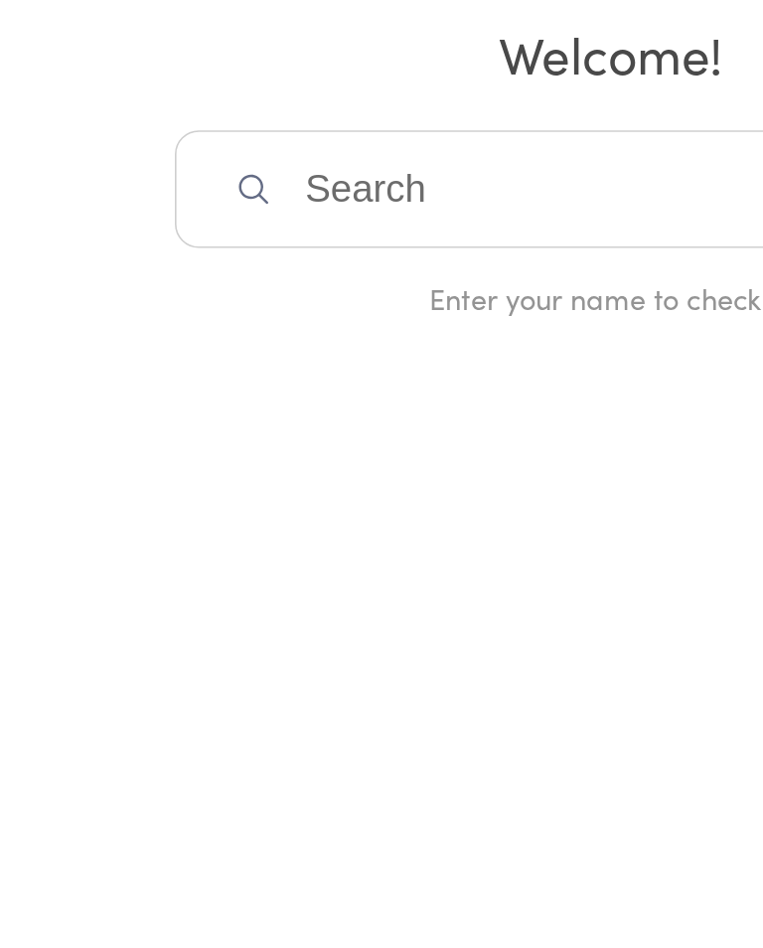
click at [223, 437] on input "search" at bounding box center [381, 474] width 545 height 74
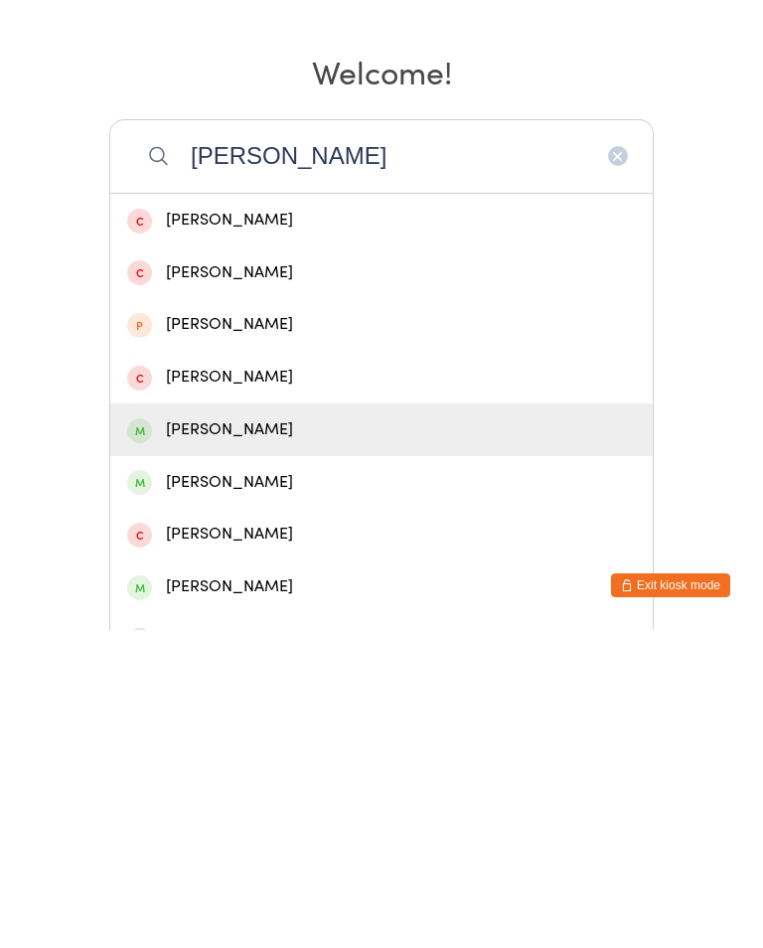
type input "Ashlee"
click at [232, 735] on div "Ashlee Downton" at bounding box center [381, 748] width 509 height 27
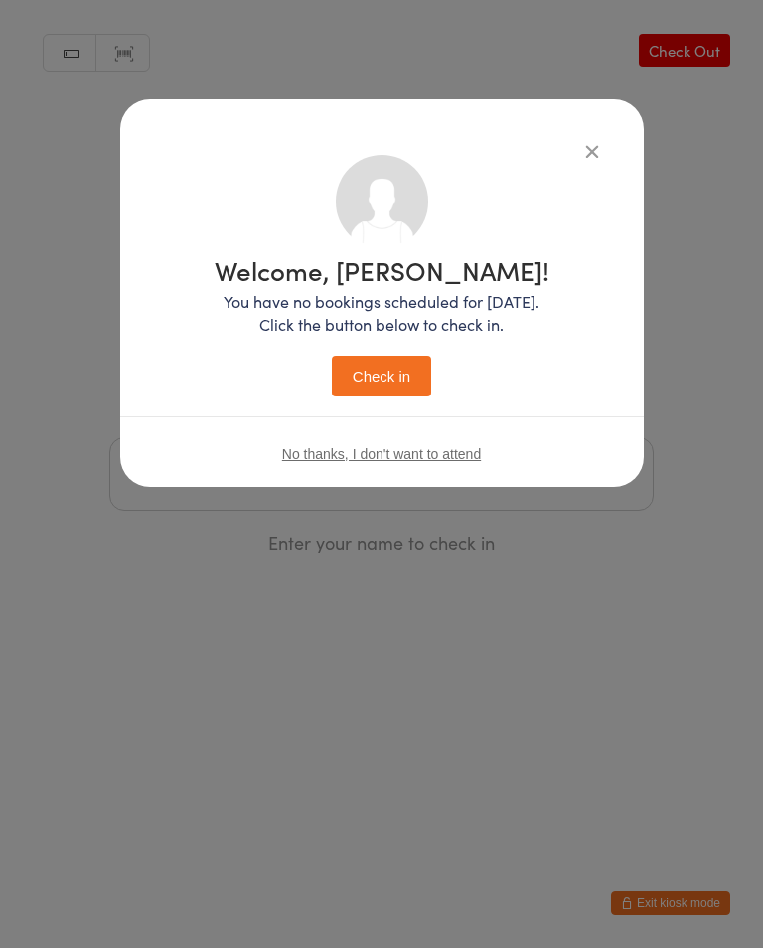
click at [363, 374] on button "Check in" at bounding box center [381, 376] width 99 height 41
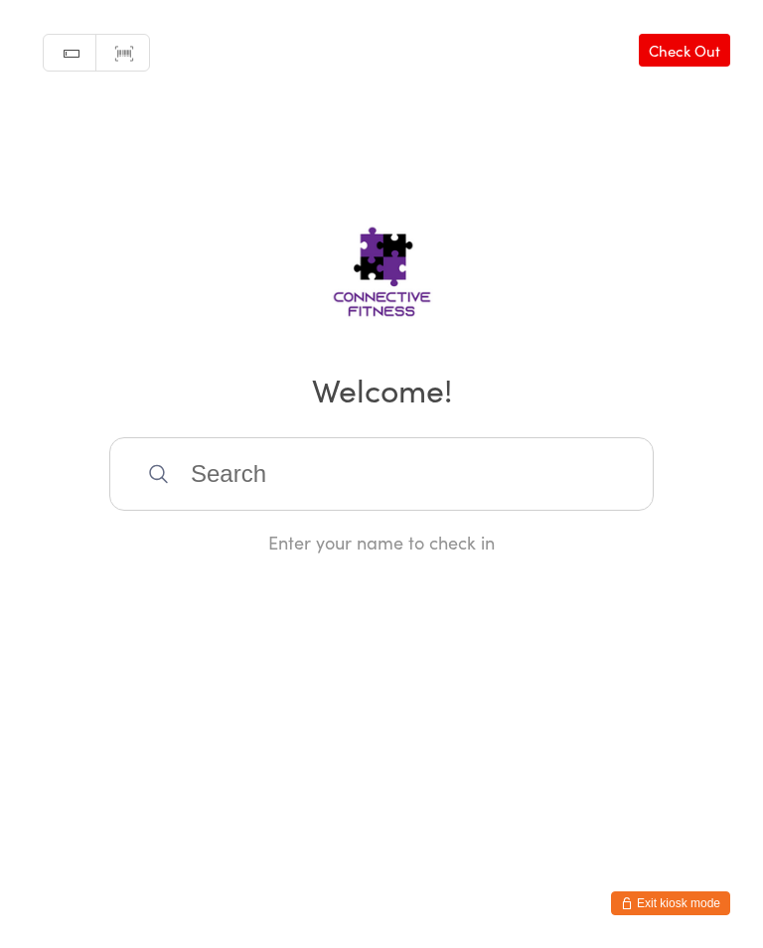
click at [381, 493] on input "search" at bounding box center [381, 474] width 545 height 74
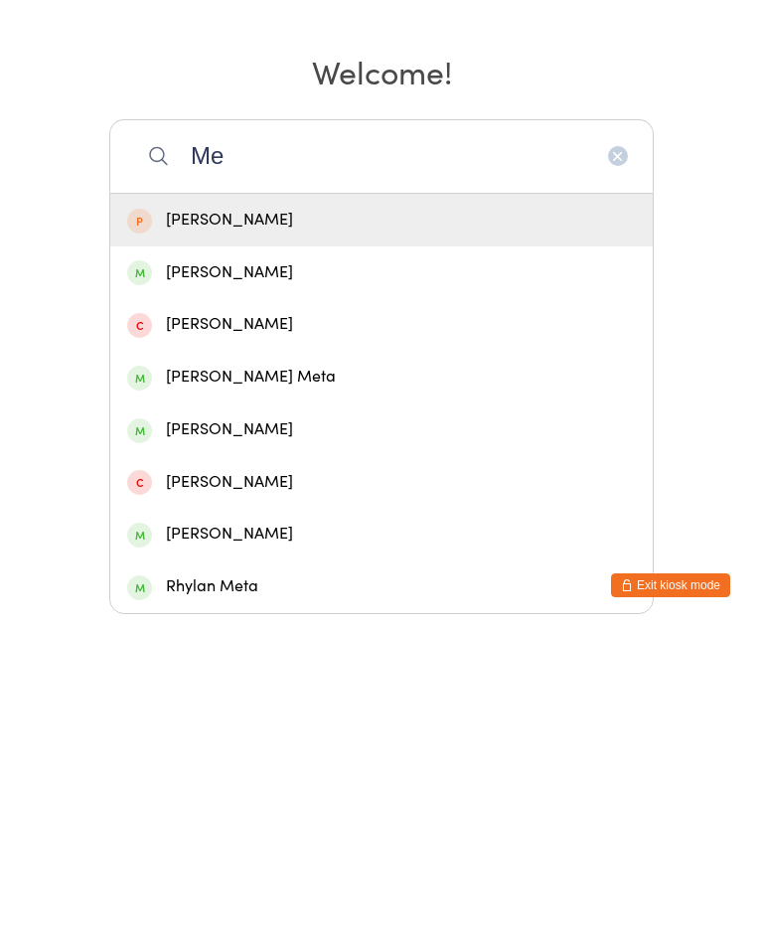
type input "Me"
click at [308, 577] on div "Meg Grange" at bounding box center [381, 590] width 509 height 27
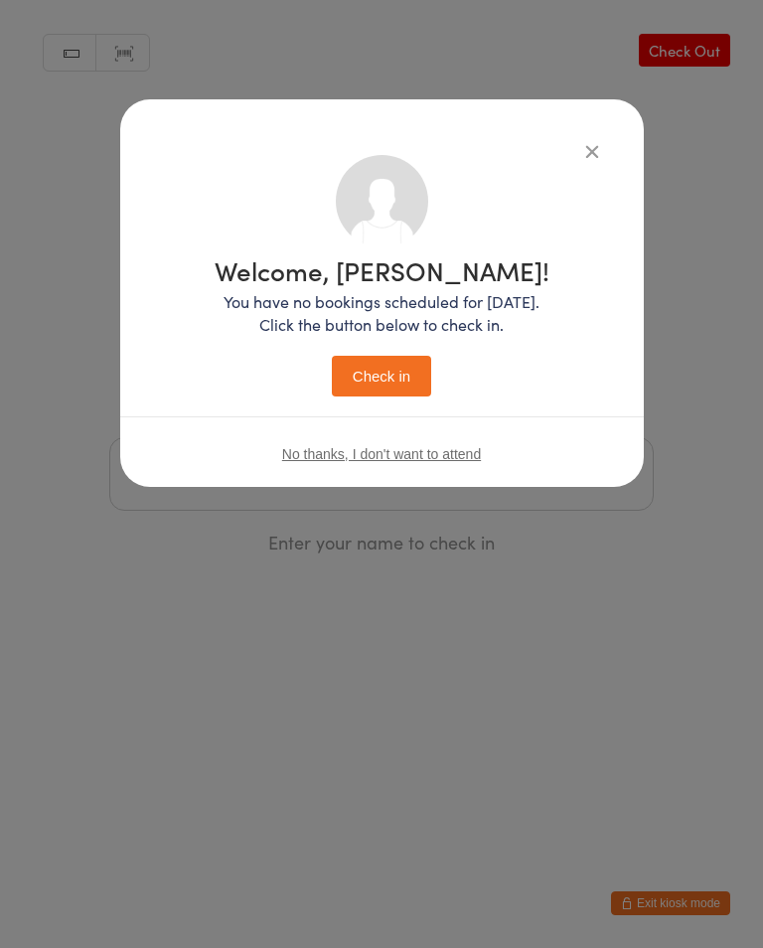
click at [388, 378] on button "Check in" at bounding box center [381, 376] width 99 height 41
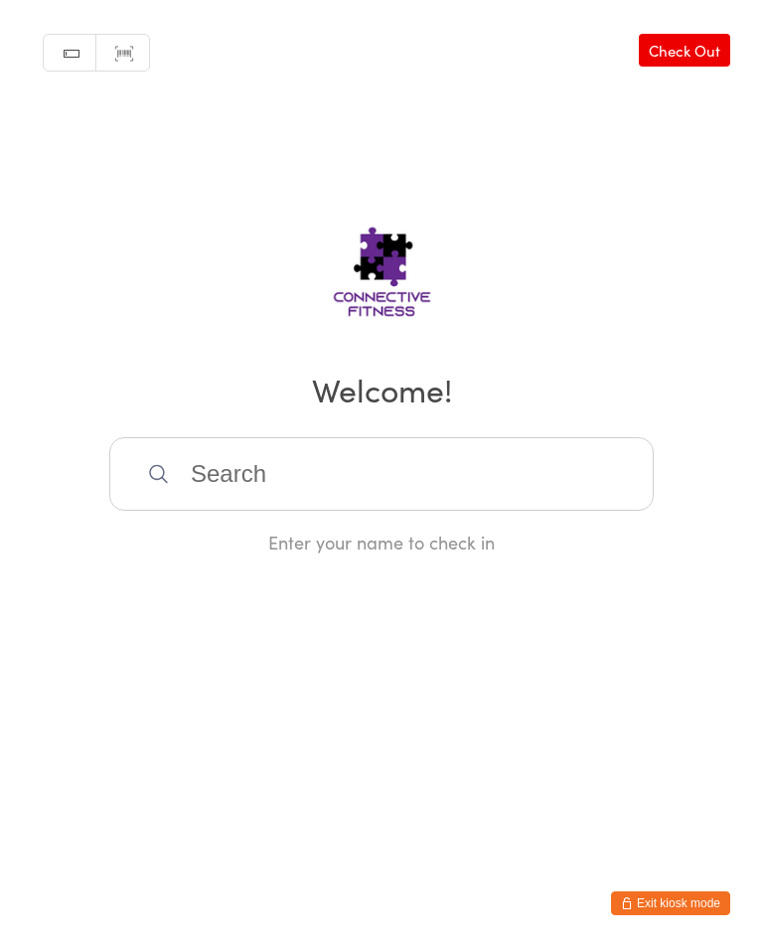
click at [588, 471] on input "search" at bounding box center [381, 474] width 545 height 74
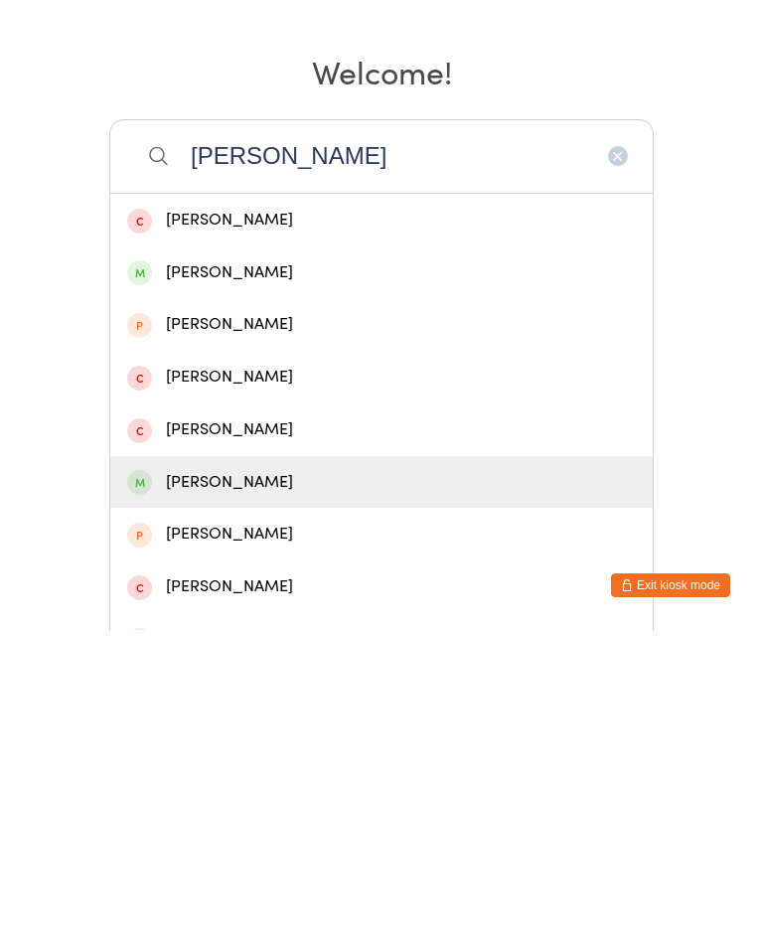
type input "Brett"
click at [267, 787] on div "Brett Needham" at bounding box center [381, 800] width 509 height 27
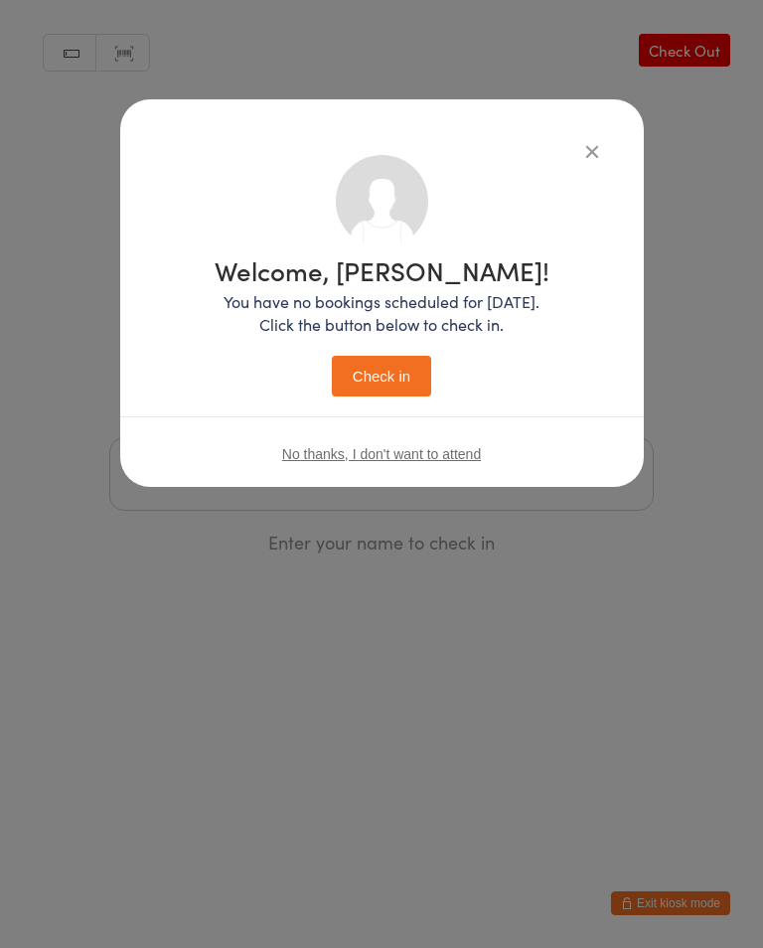
click at [406, 389] on button "Check in" at bounding box center [381, 376] width 99 height 41
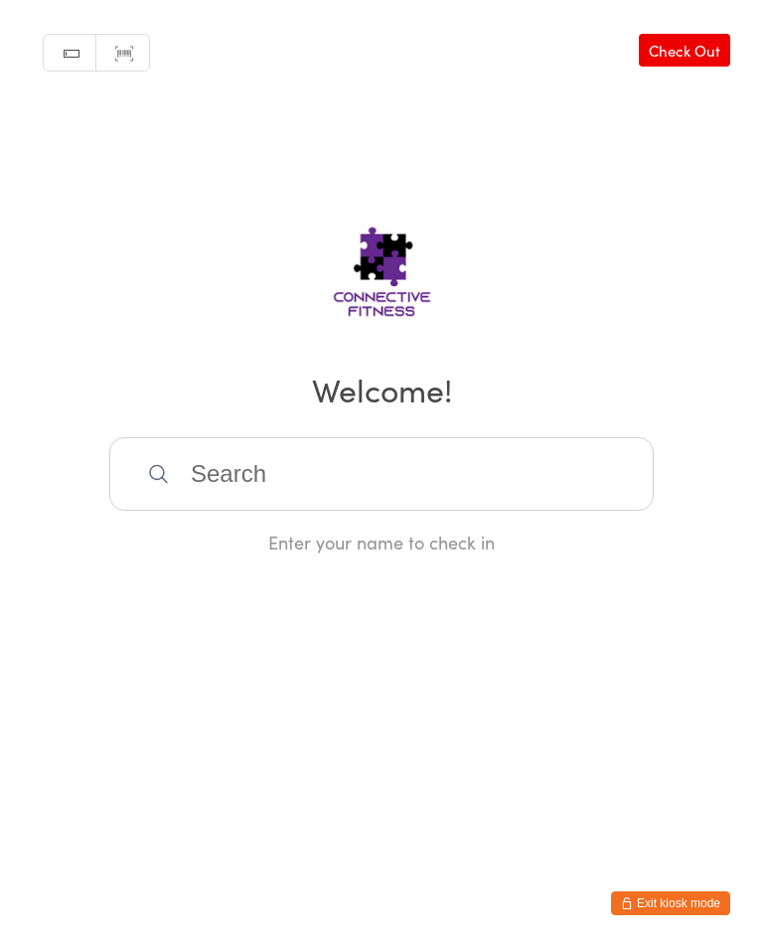
click at [684, 29] on div "Manual search Scanner input Check Out Welcome! Enter your name to check in" at bounding box center [381, 277] width 763 height 555
click at [703, 51] on link "Check Out" at bounding box center [684, 50] width 91 height 33
click at [283, 493] on input "search" at bounding box center [381, 474] width 545 height 74
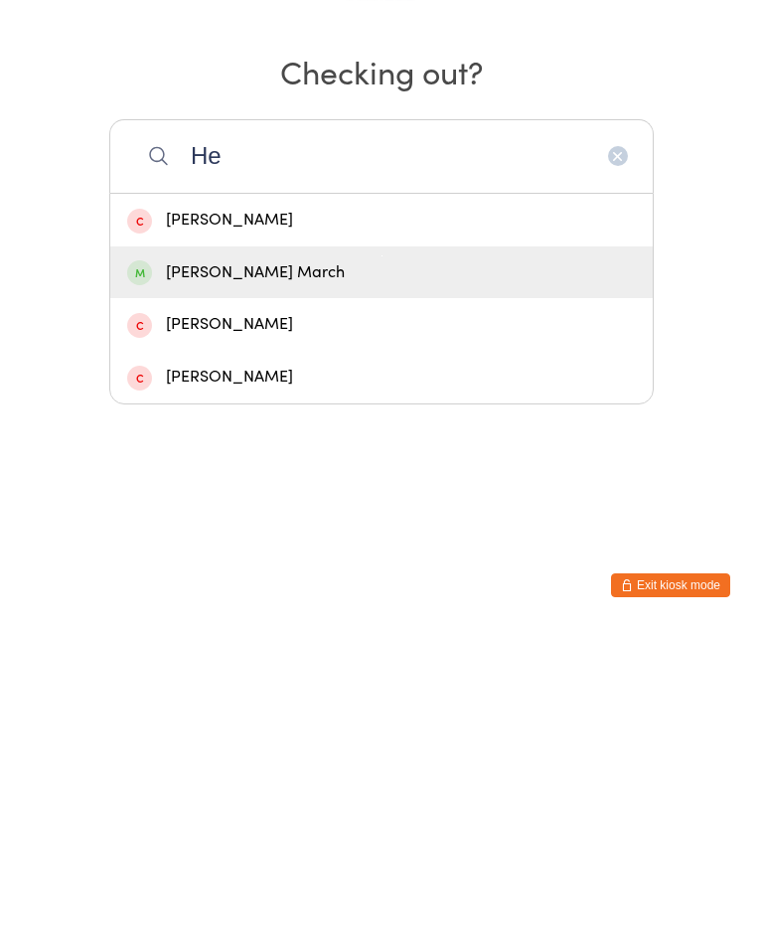
type input "He"
click at [291, 577] on div "Heidi March" at bounding box center [381, 590] width 509 height 27
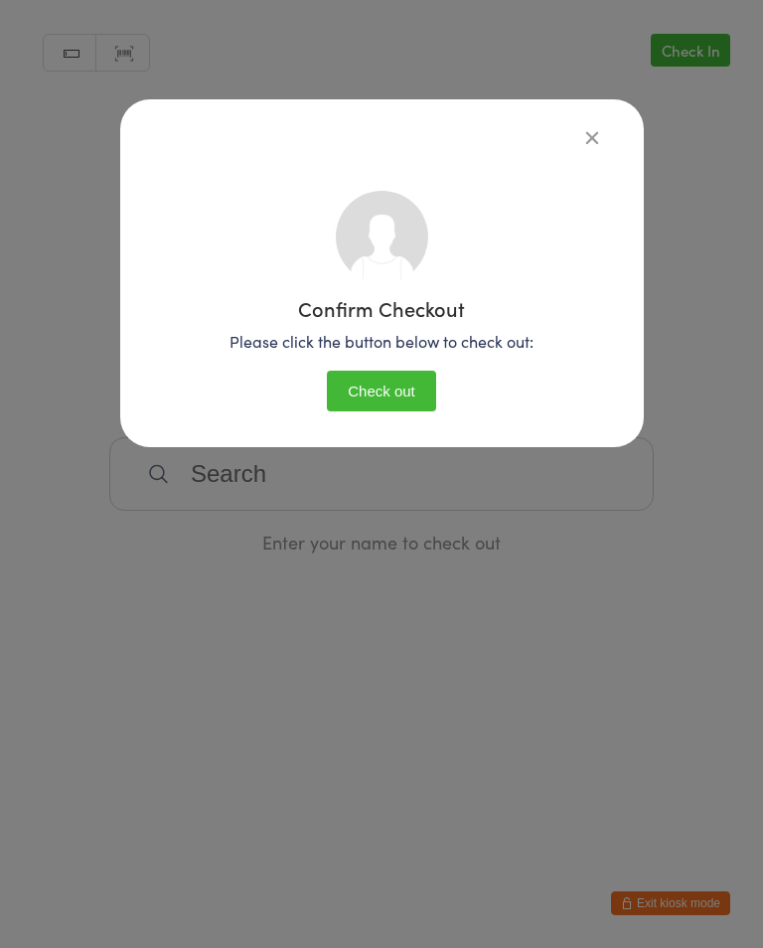
click at [392, 387] on button "Check out" at bounding box center [381, 391] width 109 height 41
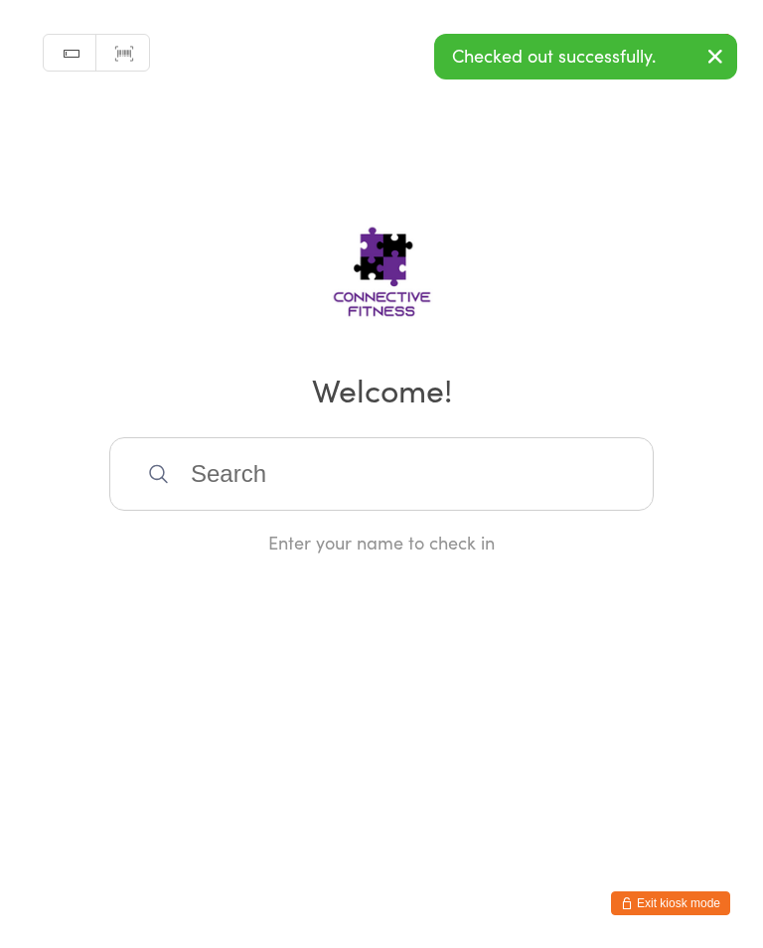
click at [574, 64] on div "Checked out successfully." at bounding box center [585, 57] width 303 height 46
click at [712, 51] on icon "button" at bounding box center [716, 56] width 24 height 25
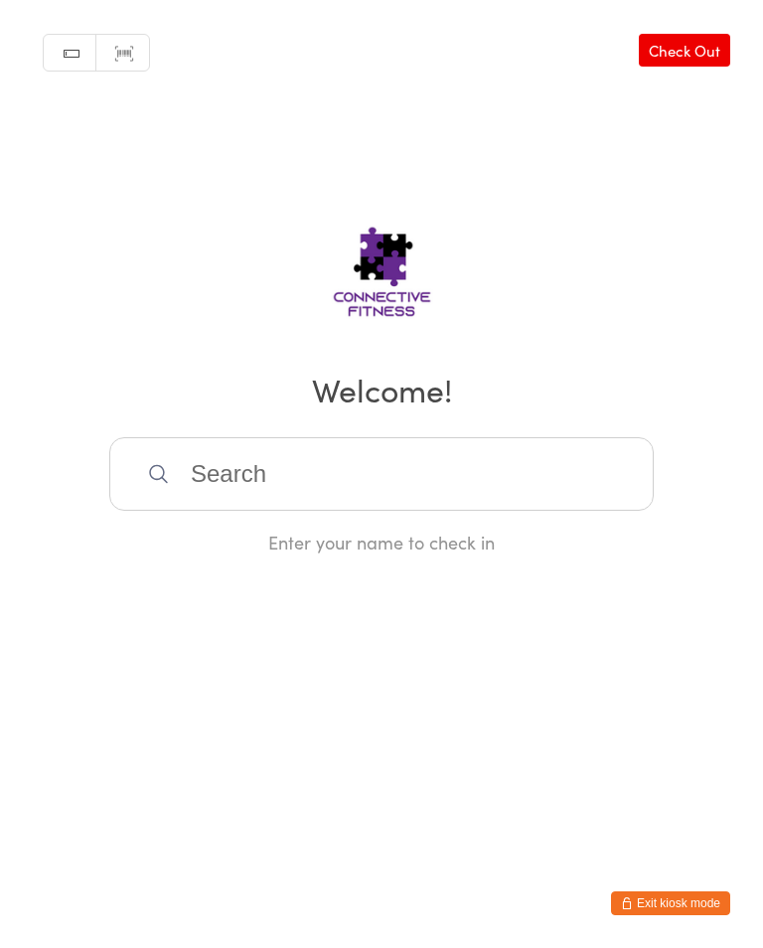
click at [700, 41] on link "Check Out" at bounding box center [684, 50] width 91 height 33
click at [255, 487] on input "search" at bounding box center [381, 474] width 545 height 74
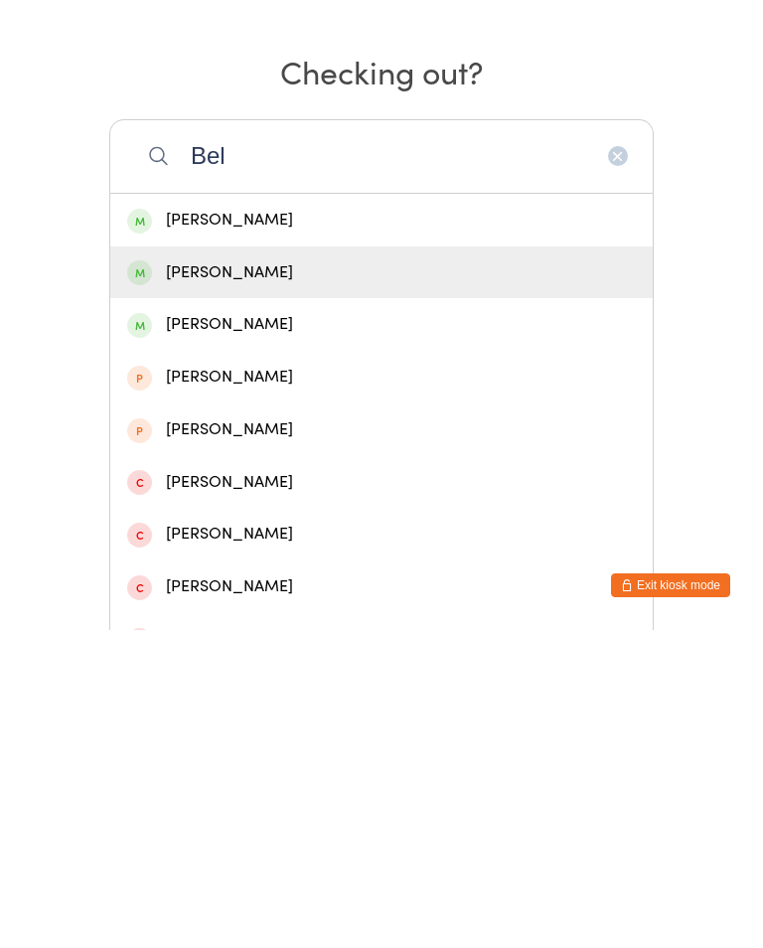
type input "Bel"
click at [264, 577] on div "Belen Mendez" at bounding box center [381, 590] width 509 height 27
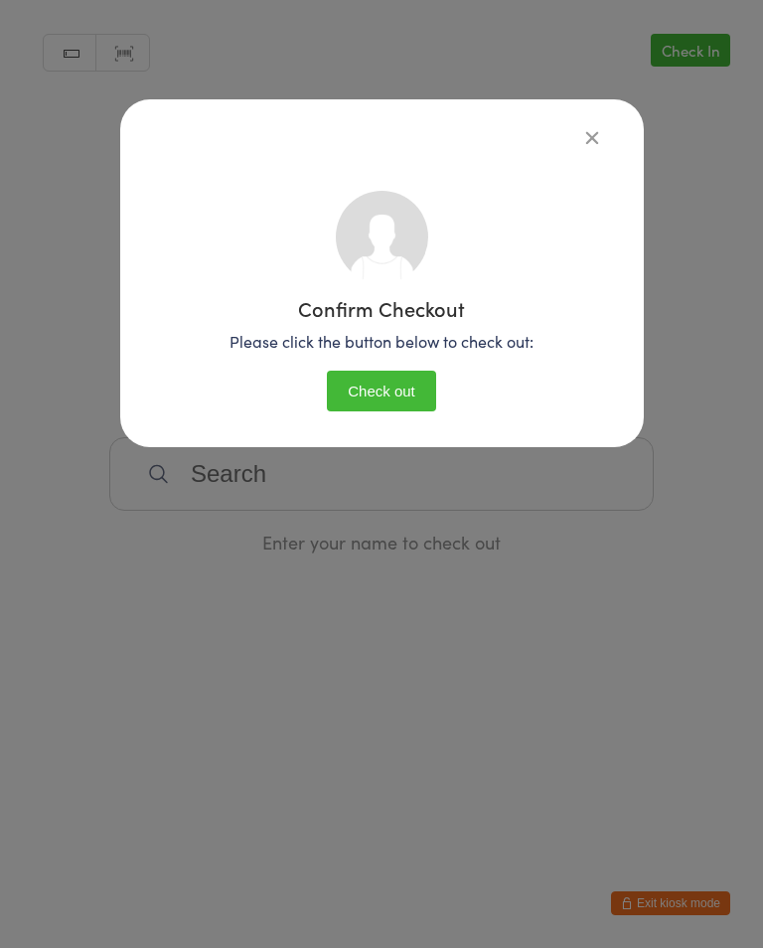
click at [395, 397] on button "Check out" at bounding box center [381, 391] width 109 height 41
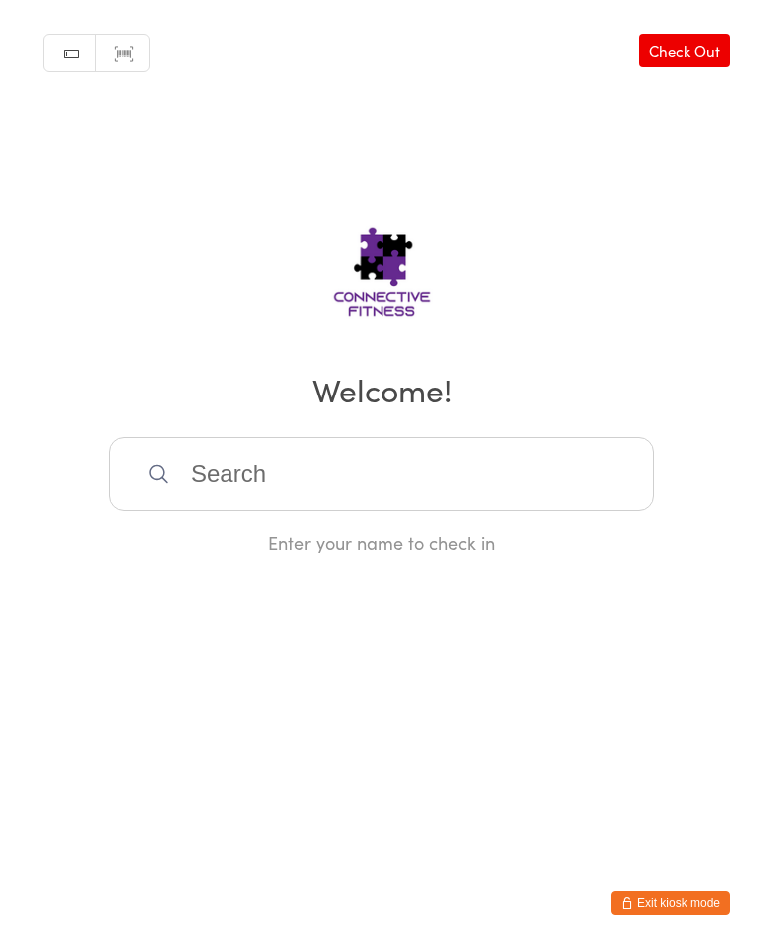
click at [692, 30] on div "Manual search Scanner input Check Out Welcome! Enter your name to check in" at bounding box center [381, 277] width 763 height 555
click at [707, 64] on link "Check Out" at bounding box center [684, 50] width 91 height 33
click at [277, 479] on input "search" at bounding box center [381, 474] width 545 height 74
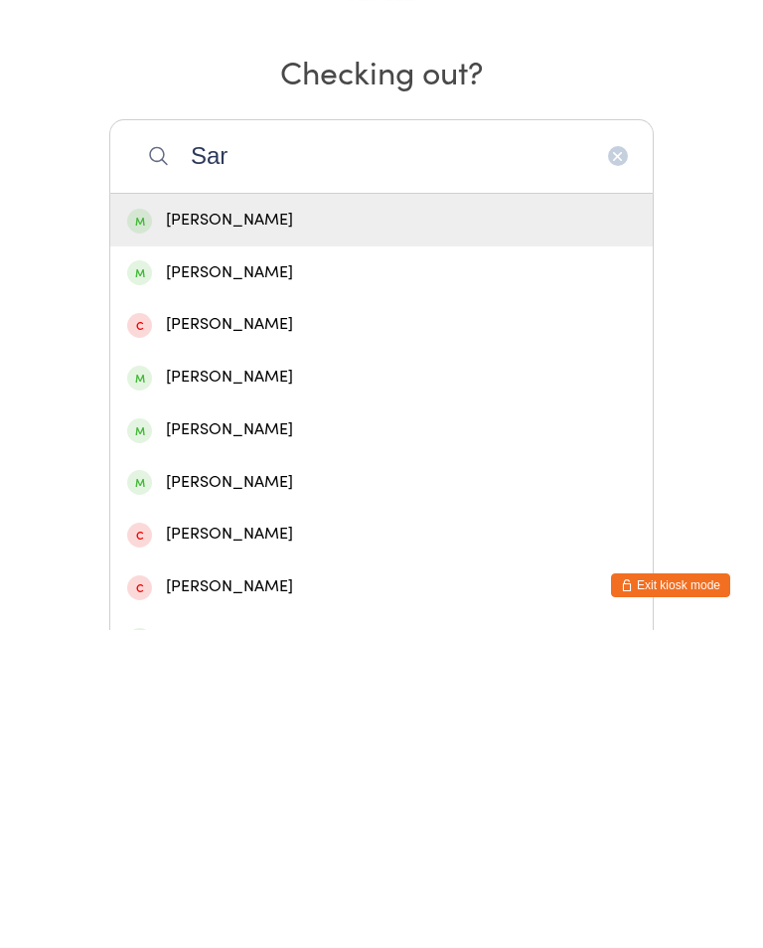
type input "Sar"
click at [226, 735] on div "Sarah Cohen" at bounding box center [381, 748] width 509 height 27
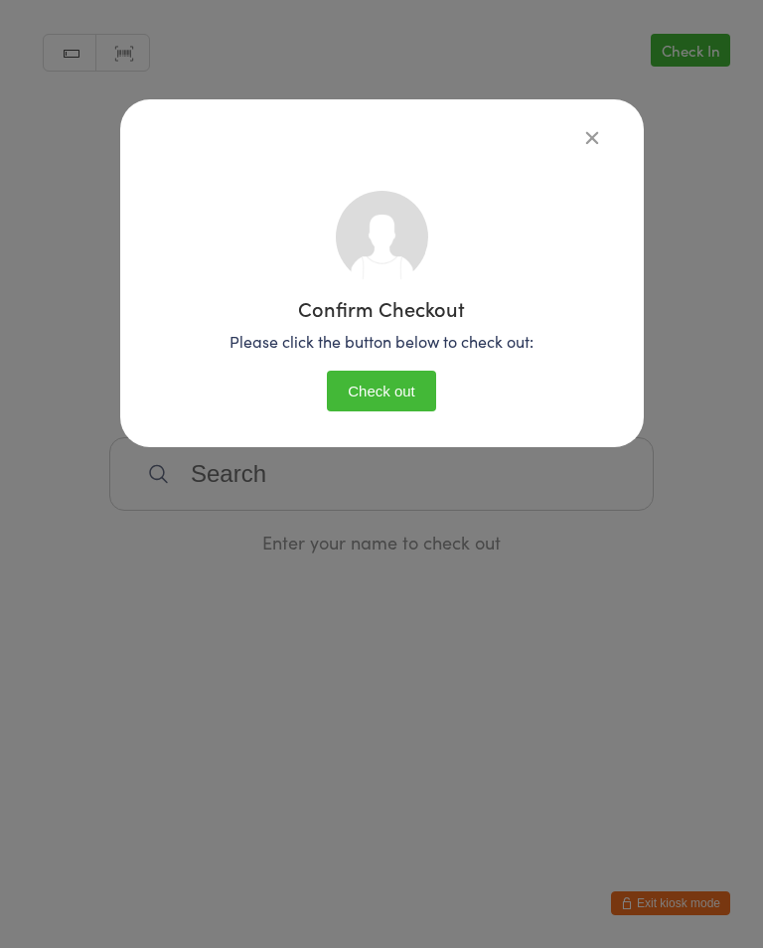
click at [409, 398] on button "Check out" at bounding box center [381, 391] width 109 height 41
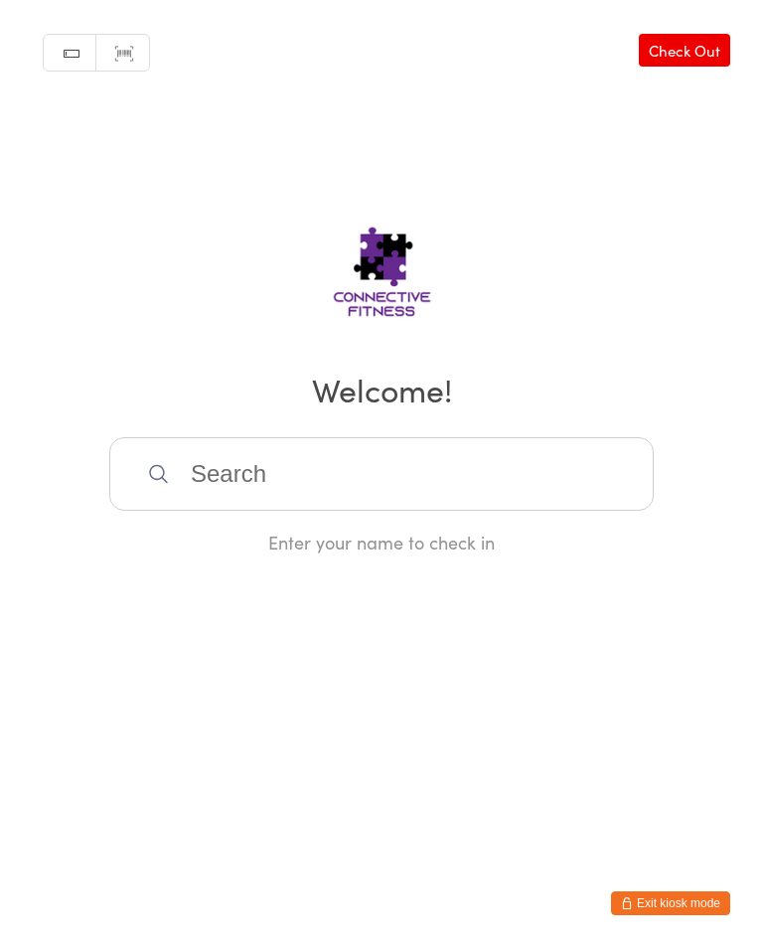
click at [321, 464] on input "search" at bounding box center [381, 474] width 545 height 74
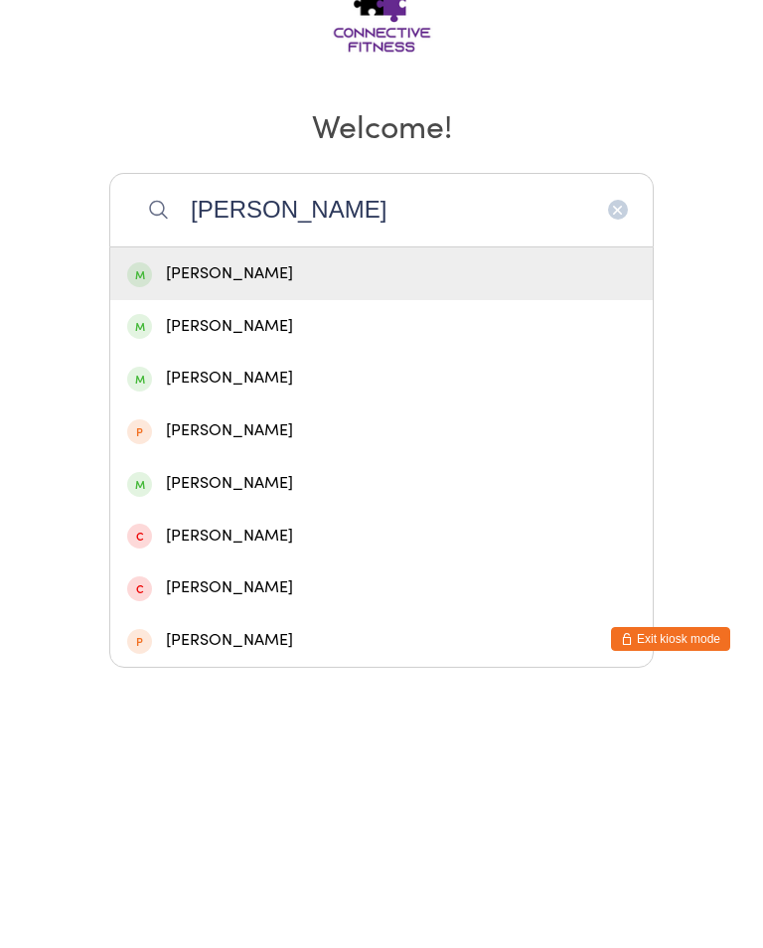
type input "Reann"
click at [249, 525] on div "Reanna James" at bounding box center [381, 538] width 509 height 27
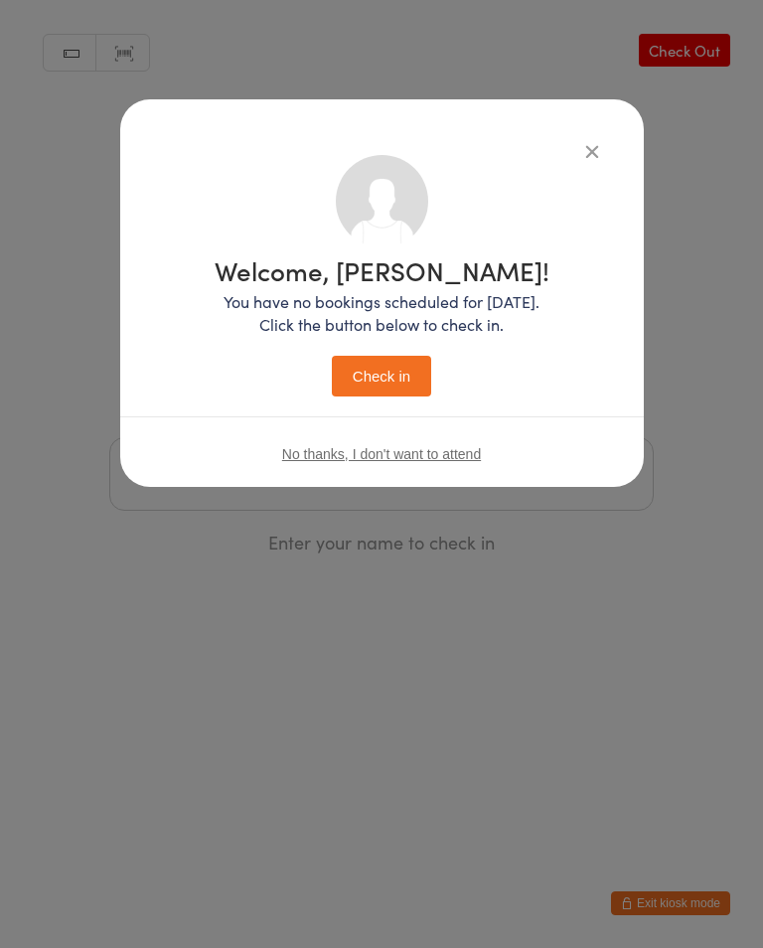
click at [375, 373] on button "Check in" at bounding box center [381, 376] width 99 height 41
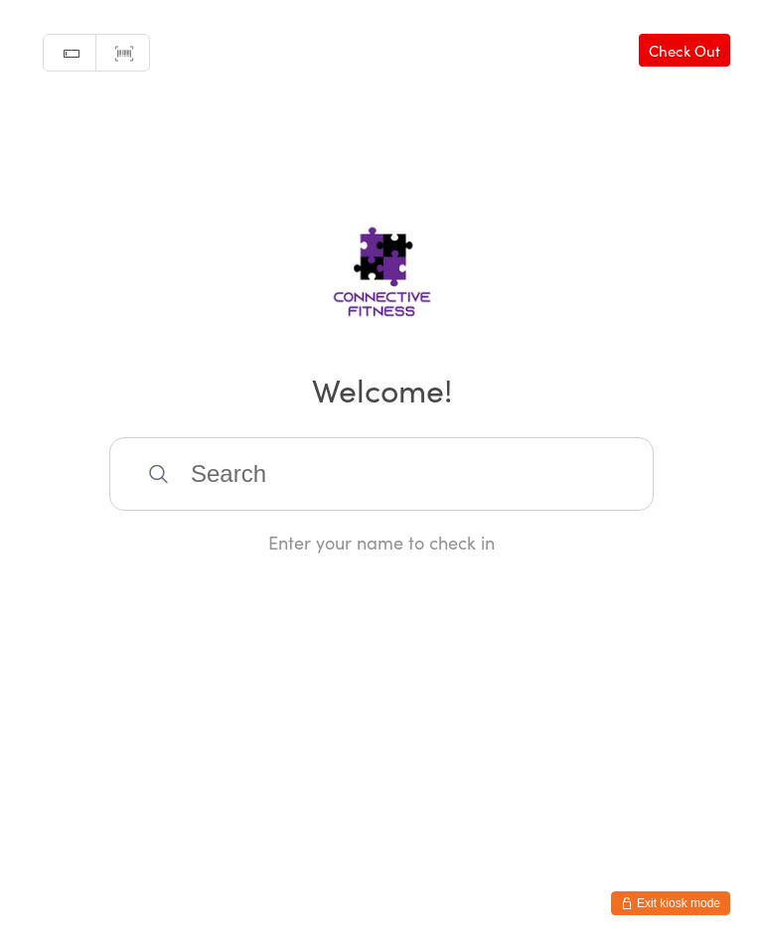
click at [305, 436] on div "Manual search Scanner input Check Out Welcome! Enter your name to check in" at bounding box center [381, 277] width 763 height 555
click at [282, 481] on input "search" at bounding box center [381, 474] width 545 height 74
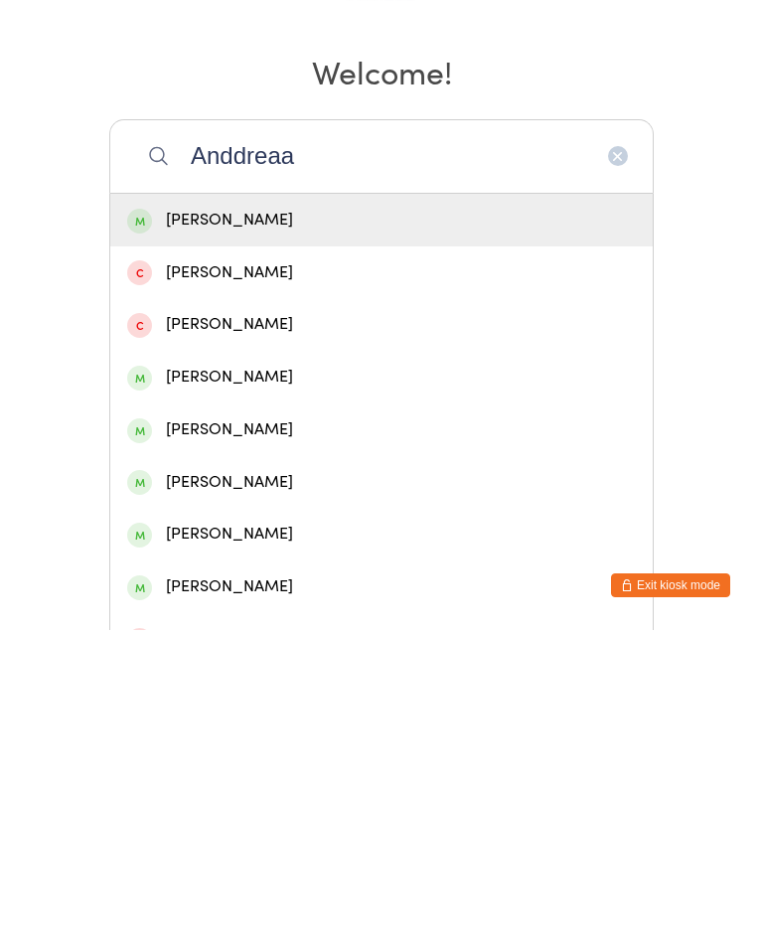
type input "Anddreaa"
click at [260, 682] on div "Andreas Faulwetter" at bounding box center [381, 695] width 509 height 27
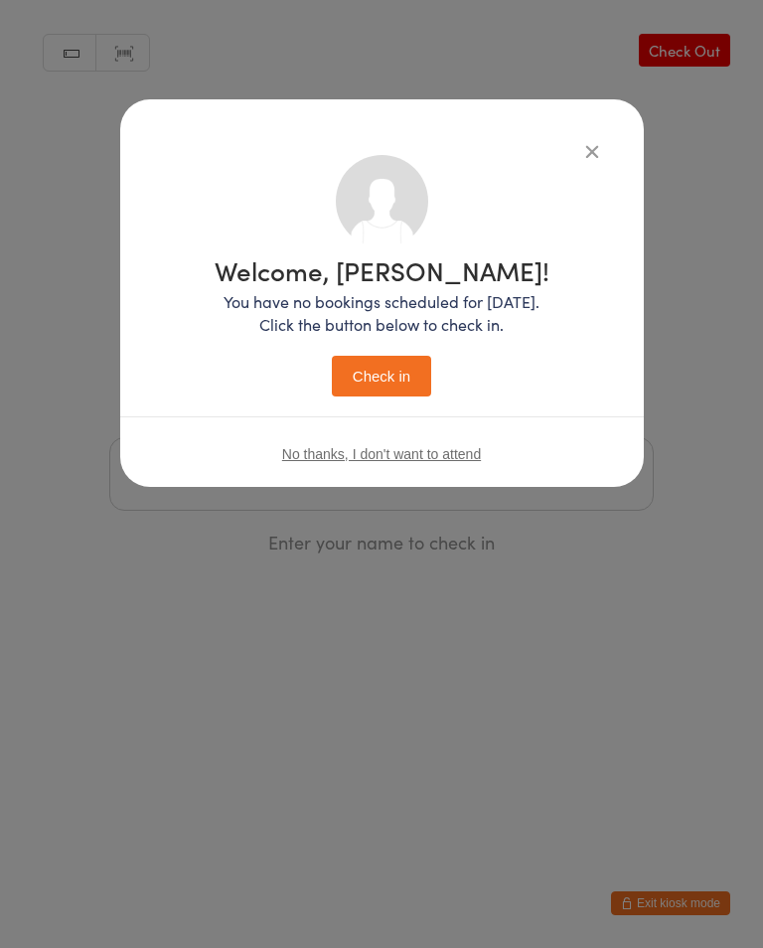
click at [388, 383] on button "Check in" at bounding box center [381, 376] width 99 height 41
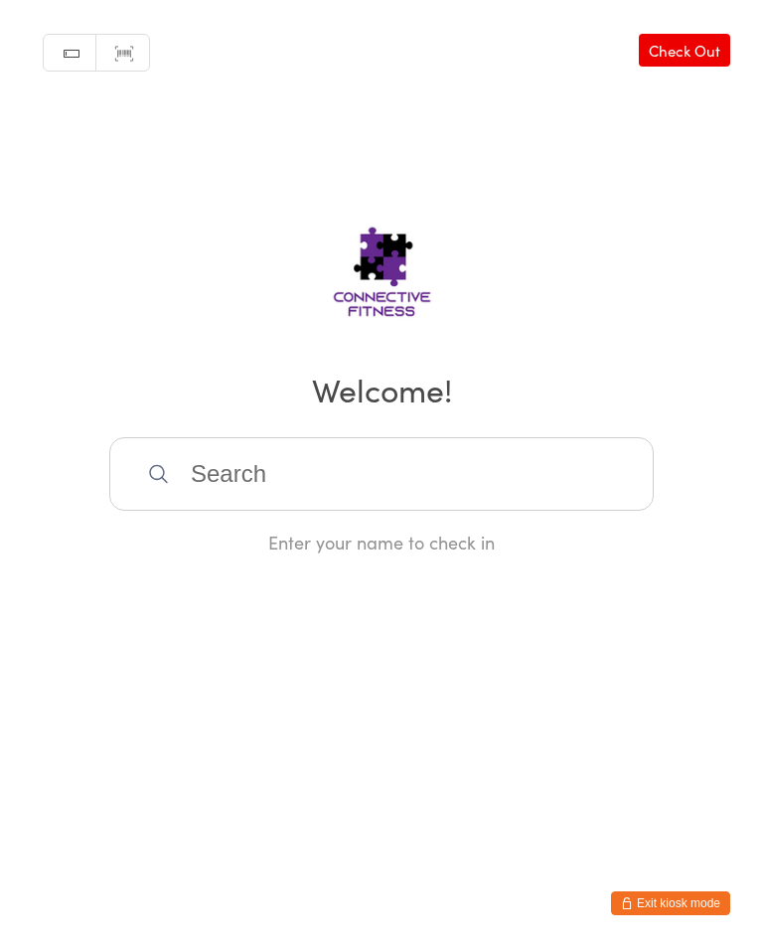
click at [439, 475] on input "search" at bounding box center [381, 474] width 545 height 74
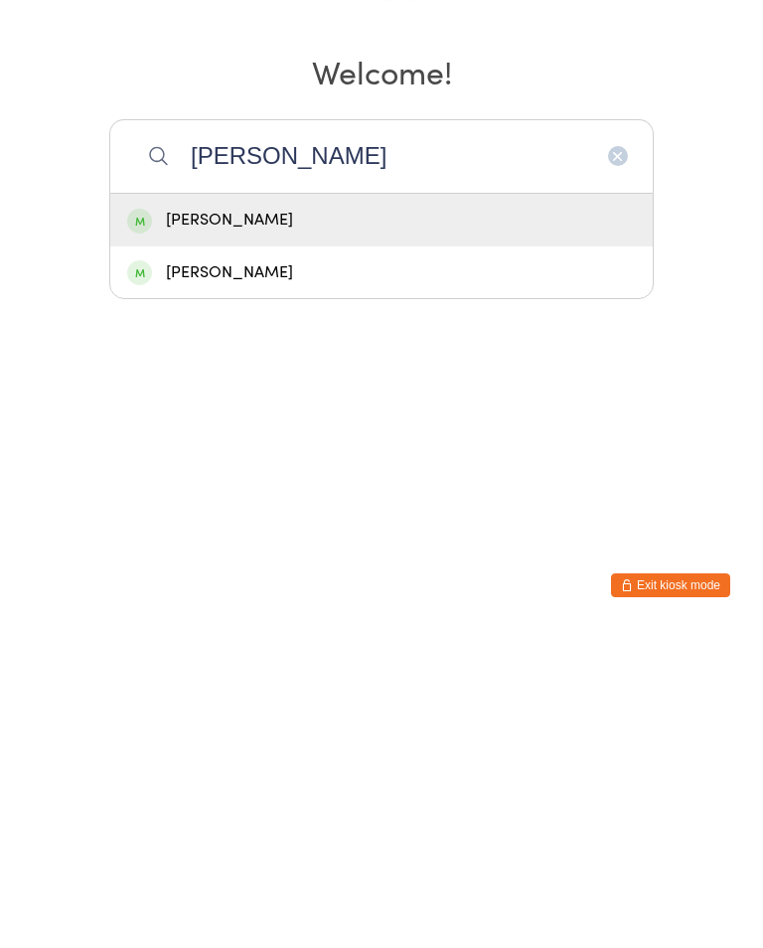
type input "Husen"
click at [372, 525] on div "Kate Husen" at bounding box center [381, 538] width 509 height 27
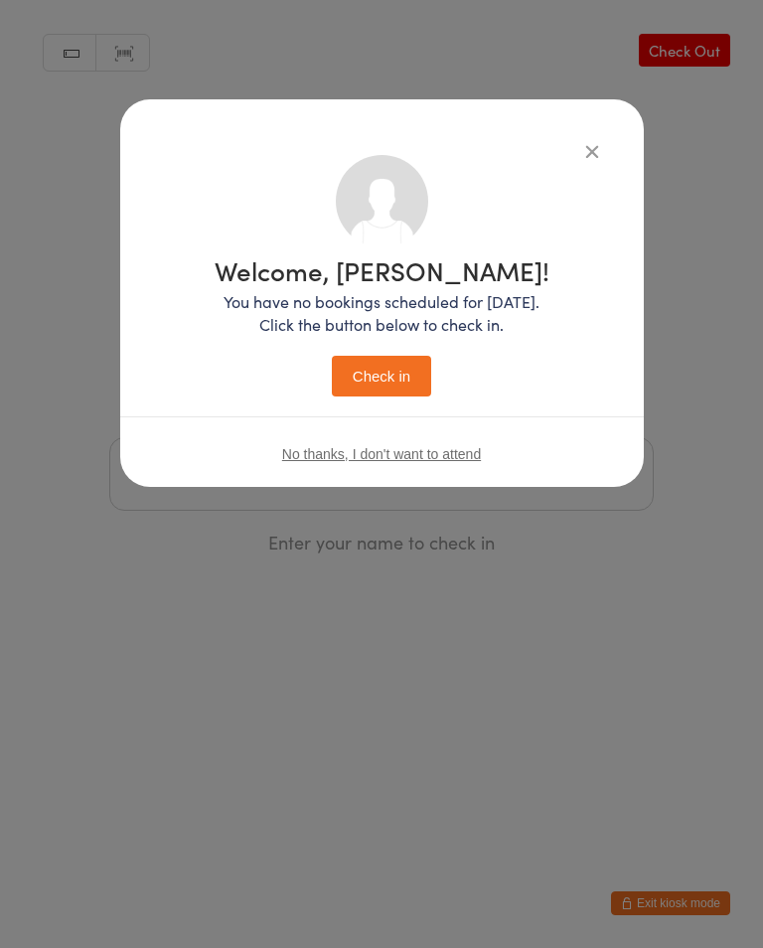
click at [396, 377] on button "Check in" at bounding box center [381, 376] width 99 height 41
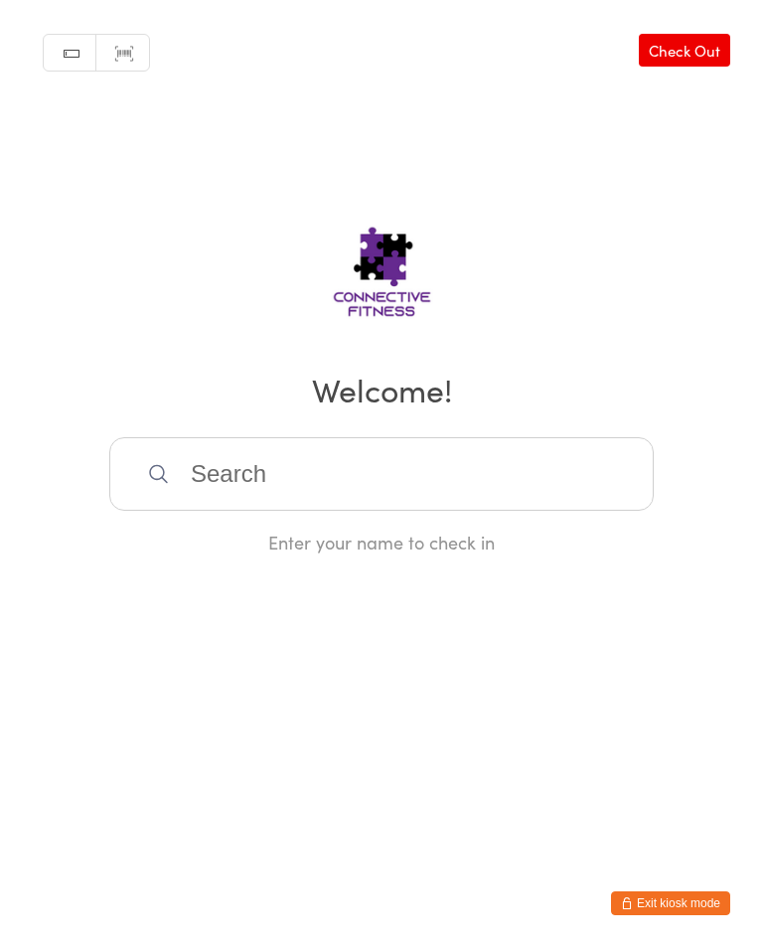
click at [413, 477] on input "search" at bounding box center [381, 474] width 545 height 74
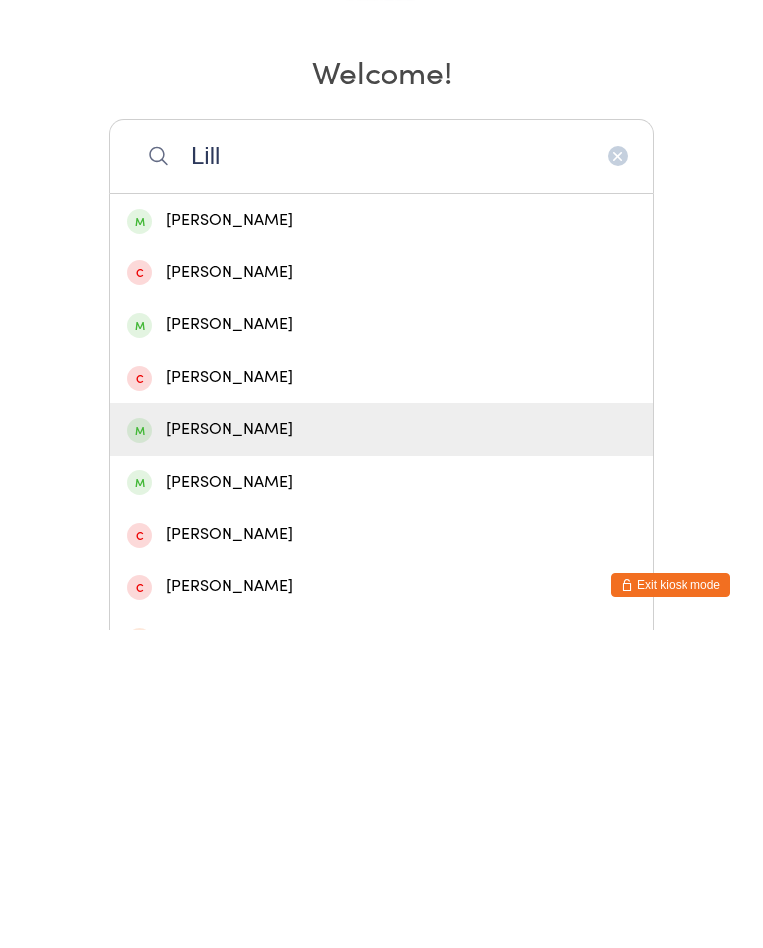
type input "Lill"
click at [275, 735] on div "Lilla Walburn" at bounding box center [381, 748] width 509 height 27
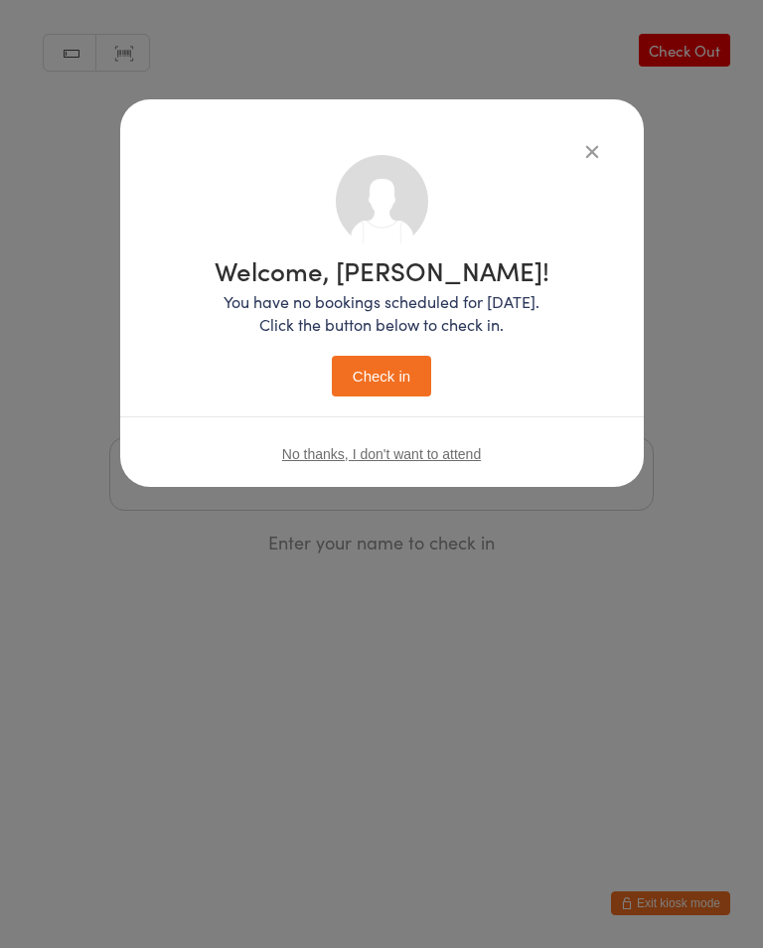
click at [396, 389] on button "Check in" at bounding box center [381, 376] width 99 height 41
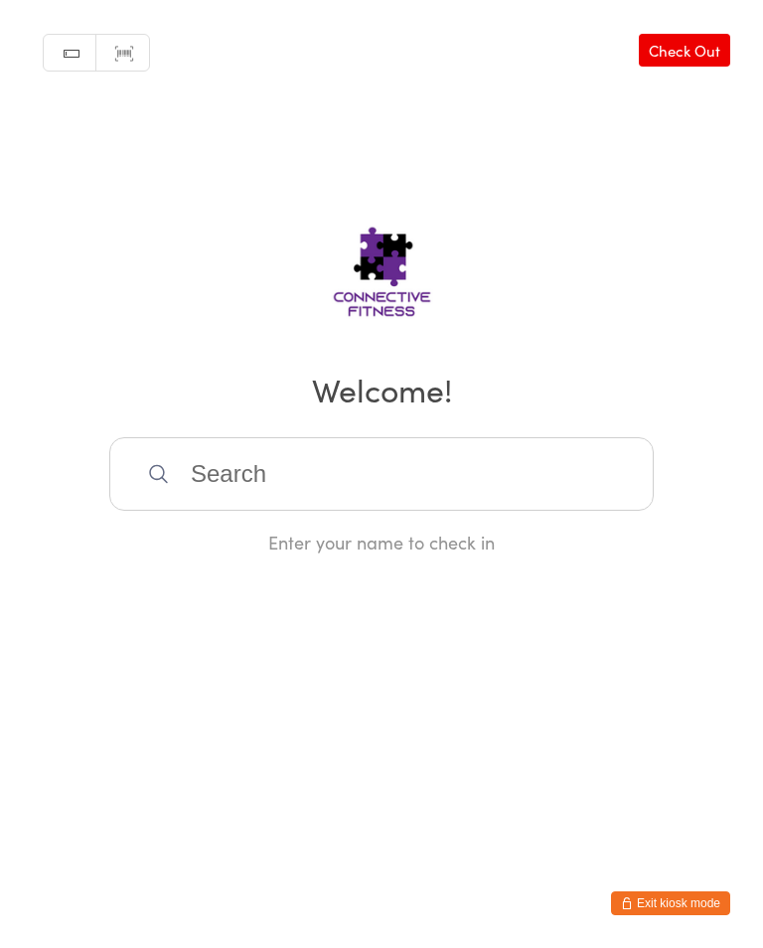
click at [365, 478] on input "search" at bounding box center [381, 474] width 545 height 74
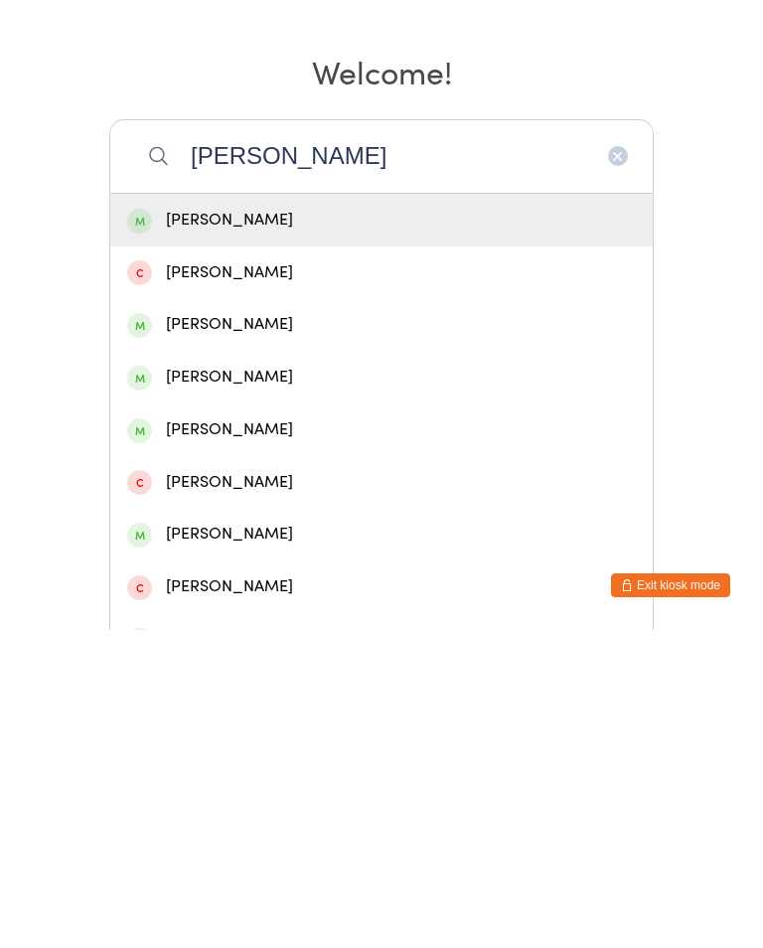
type input "Charlie"
click at [300, 525] on div "Charlie Dent" at bounding box center [381, 538] width 509 height 27
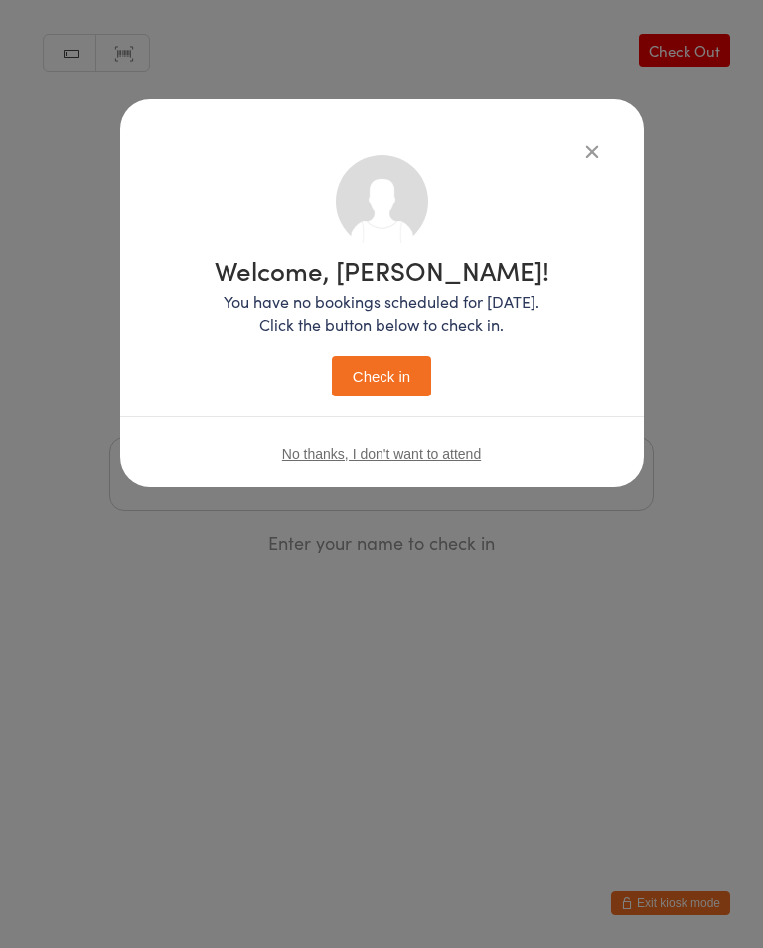
click at [400, 374] on button "Check in" at bounding box center [381, 376] width 99 height 41
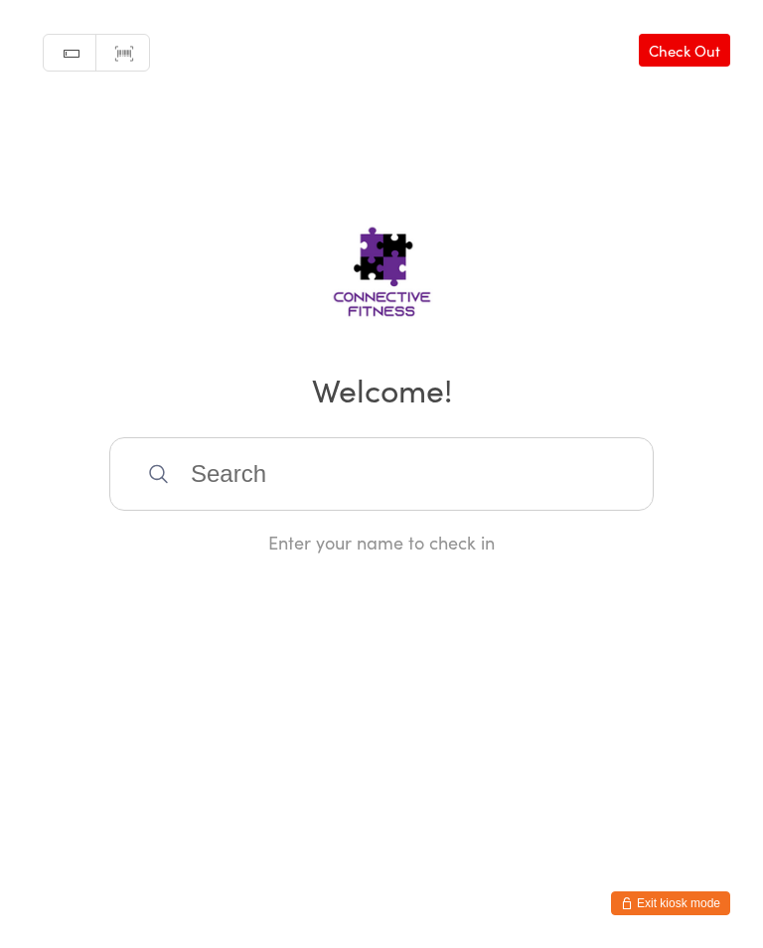
click at [355, 485] on input "search" at bounding box center [381, 474] width 545 height 74
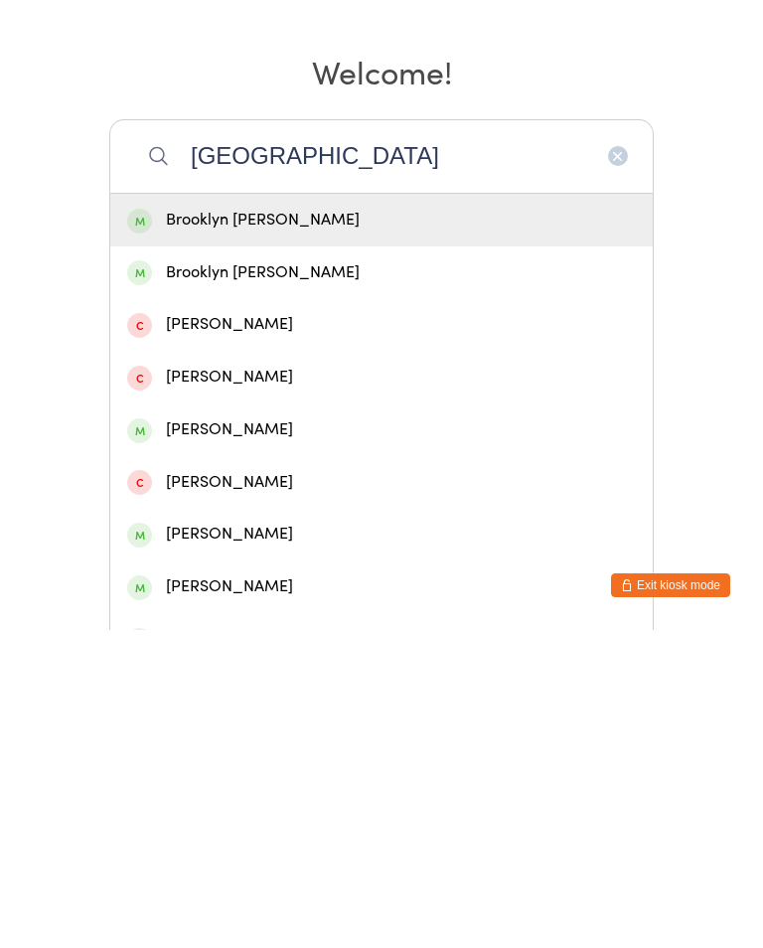
type input "Brooklyn"
click at [280, 525] on div "Brooklyn O’Connor" at bounding box center [381, 538] width 509 height 27
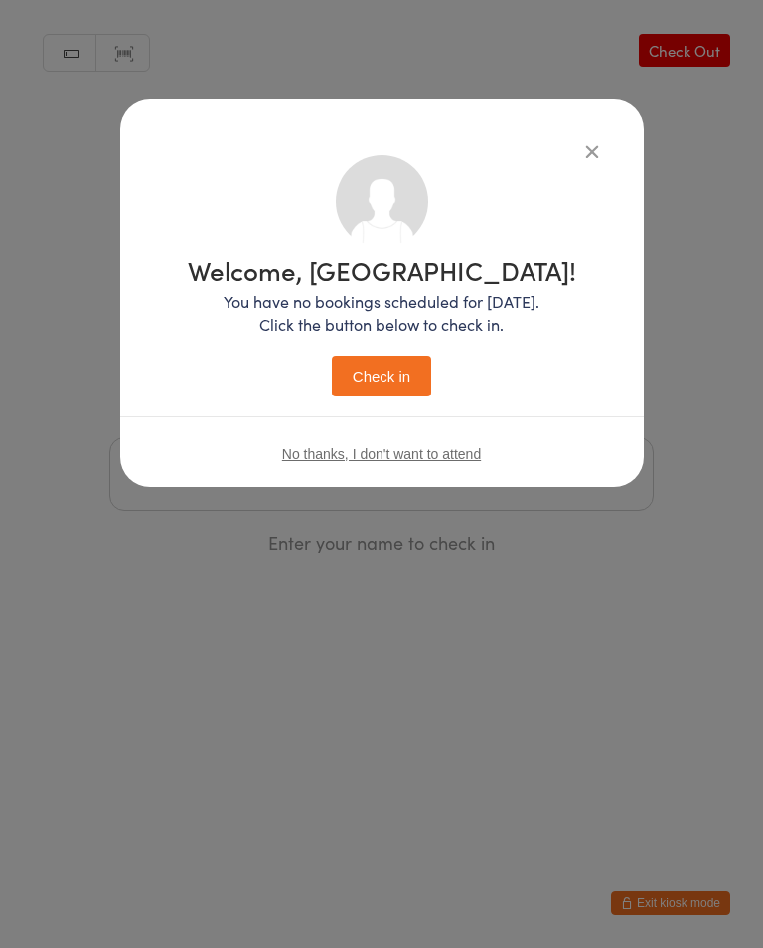
click at [398, 375] on button "Check in" at bounding box center [381, 376] width 99 height 41
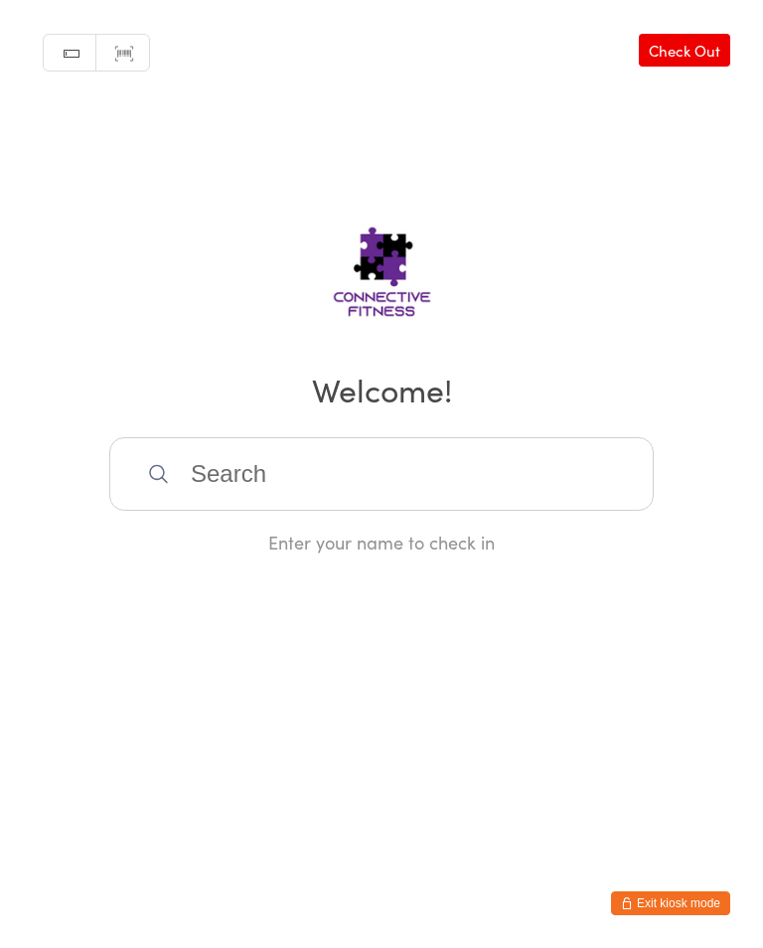
click at [297, 452] on input "search" at bounding box center [381, 474] width 545 height 74
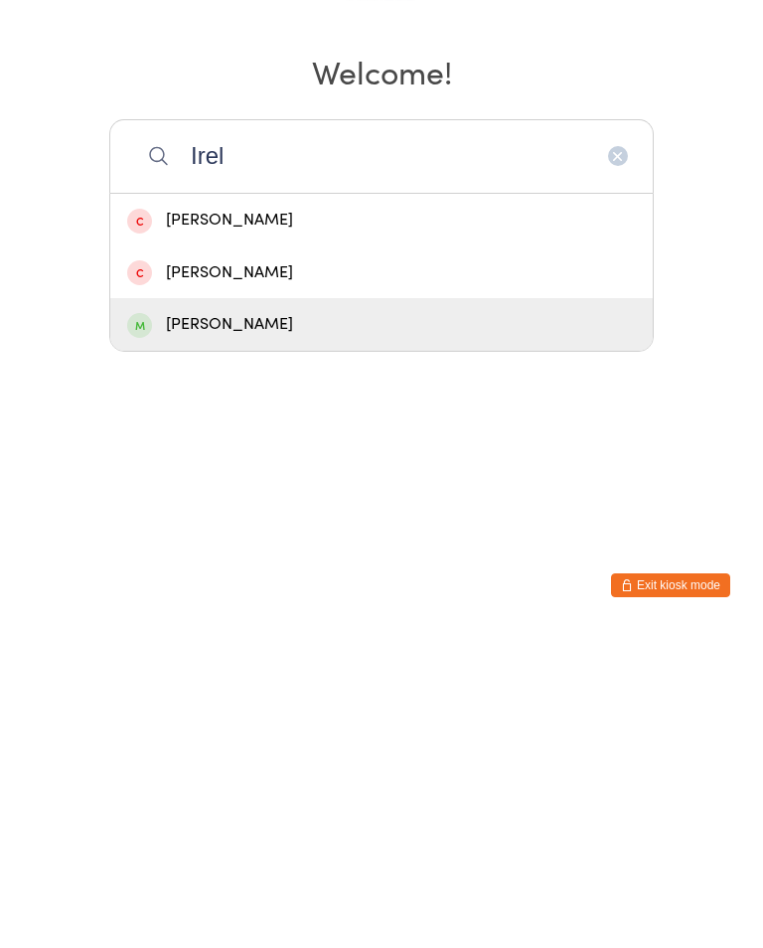
type input "Irel"
click at [194, 629] on div "Kristi Ireland" at bounding box center [381, 642] width 509 height 27
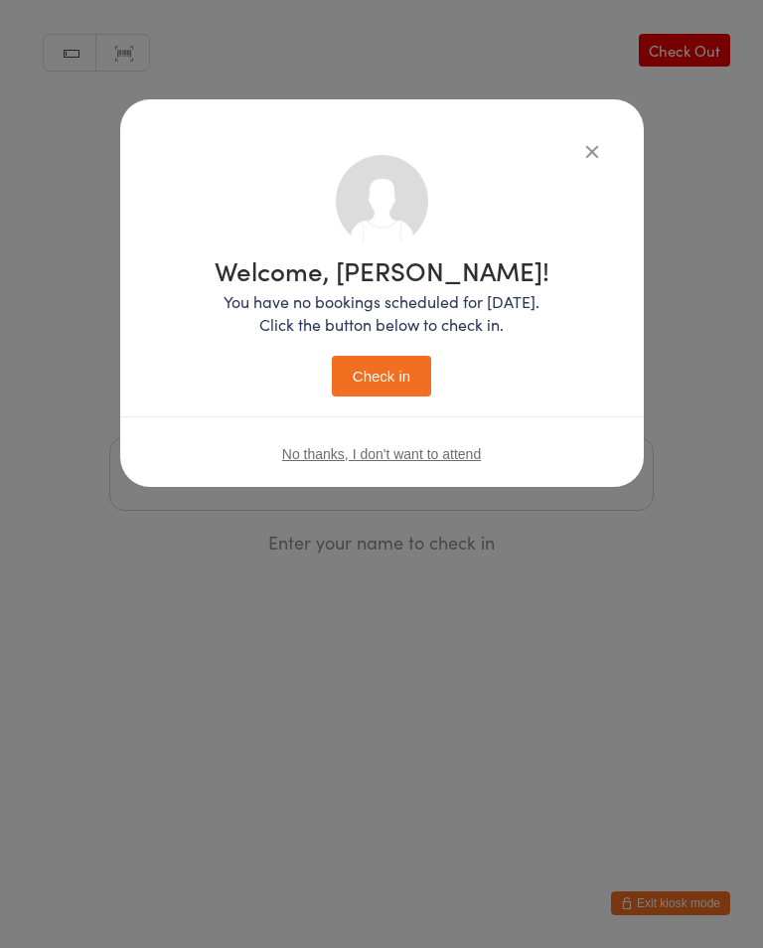
click at [400, 354] on div "Welcome, Kristi! You have no bookings scheduled for today. Click the button bel…" at bounding box center [382, 326] width 335 height 139
click at [379, 372] on button "Check in" at bounding box center [381, 376] width 99 height 41
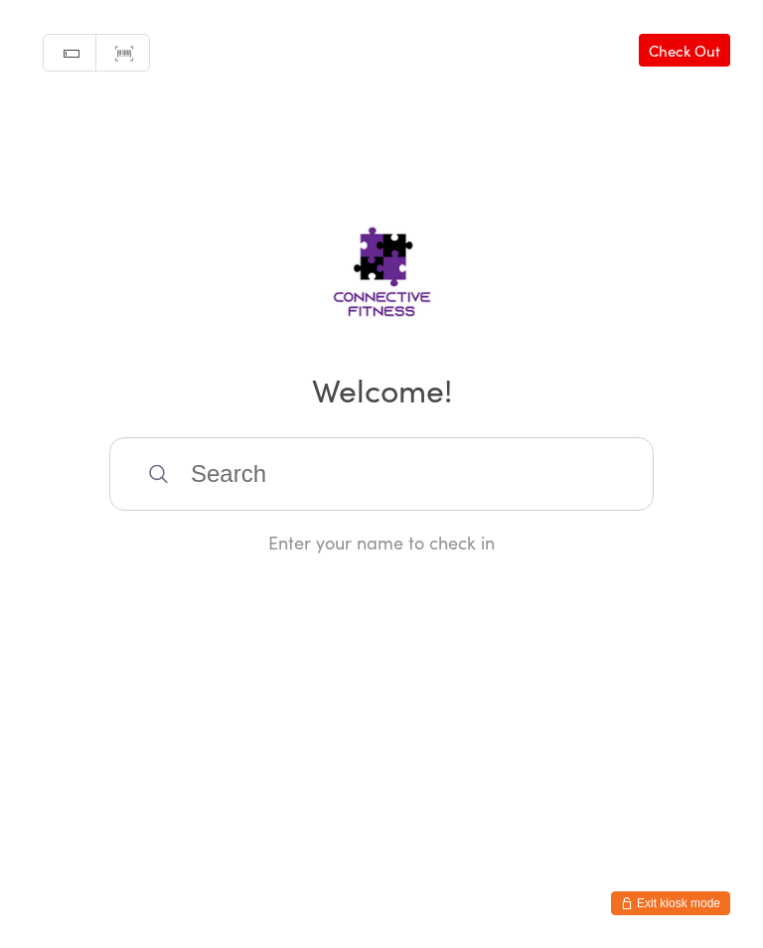
click at [546, 455] on input "search" at bounding box center [381, 474] width 545 height 74
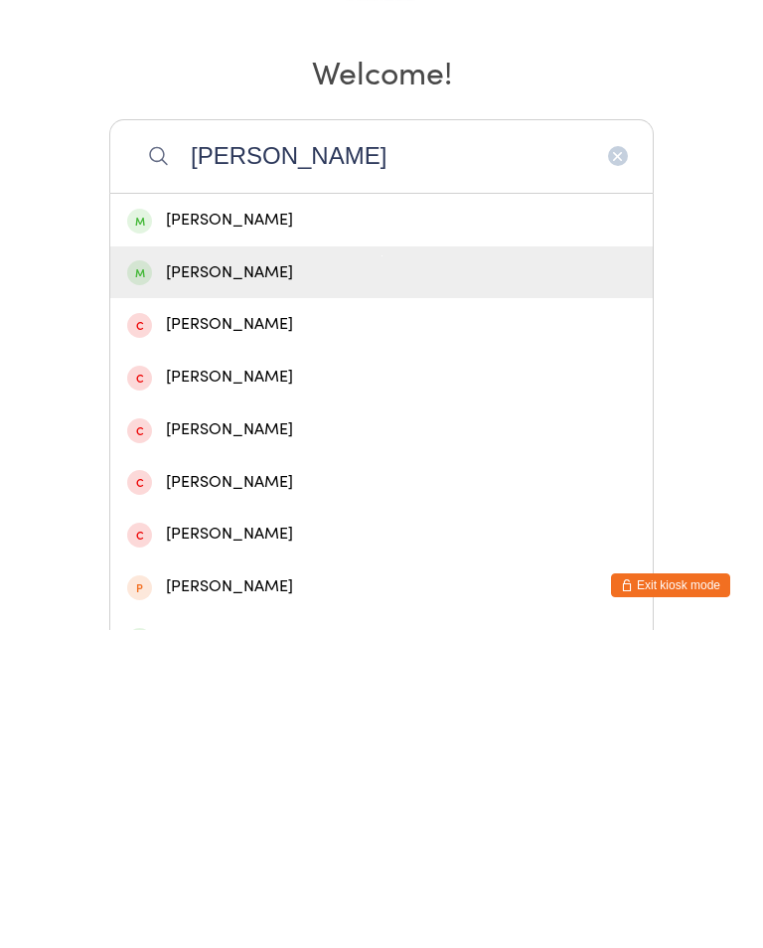
type input "Josie"
click at [293, 577] on div "Josie Hodge" at bounding box center [381, 590] width 509 height 27
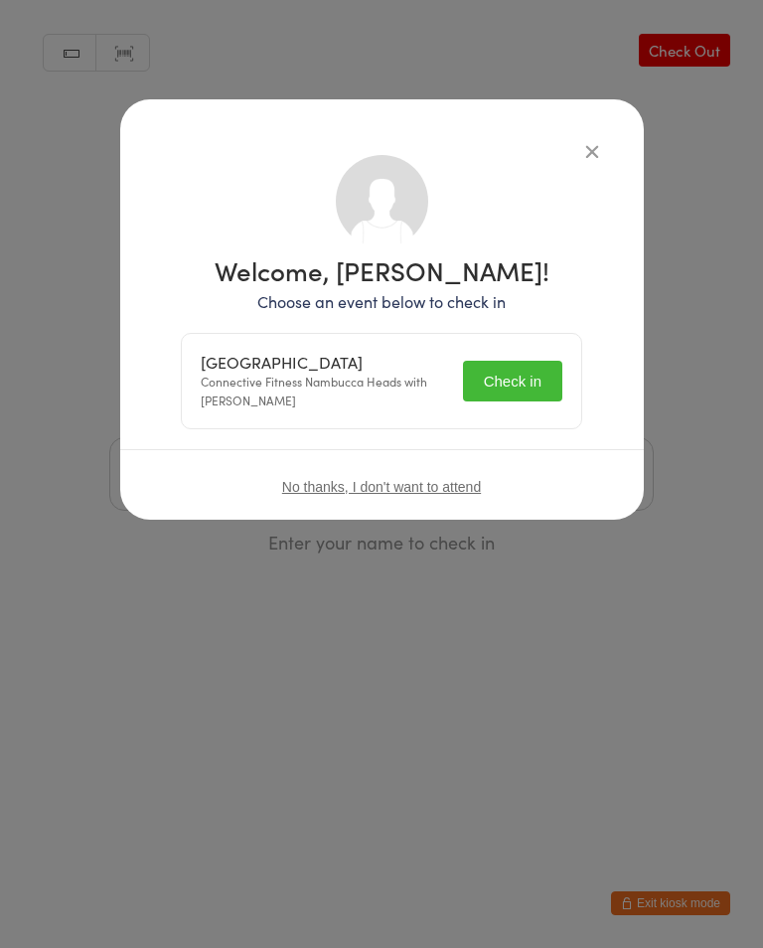
click at [519, 390] on button "Check in" at bounding box center [512, 381] width 99 height 41
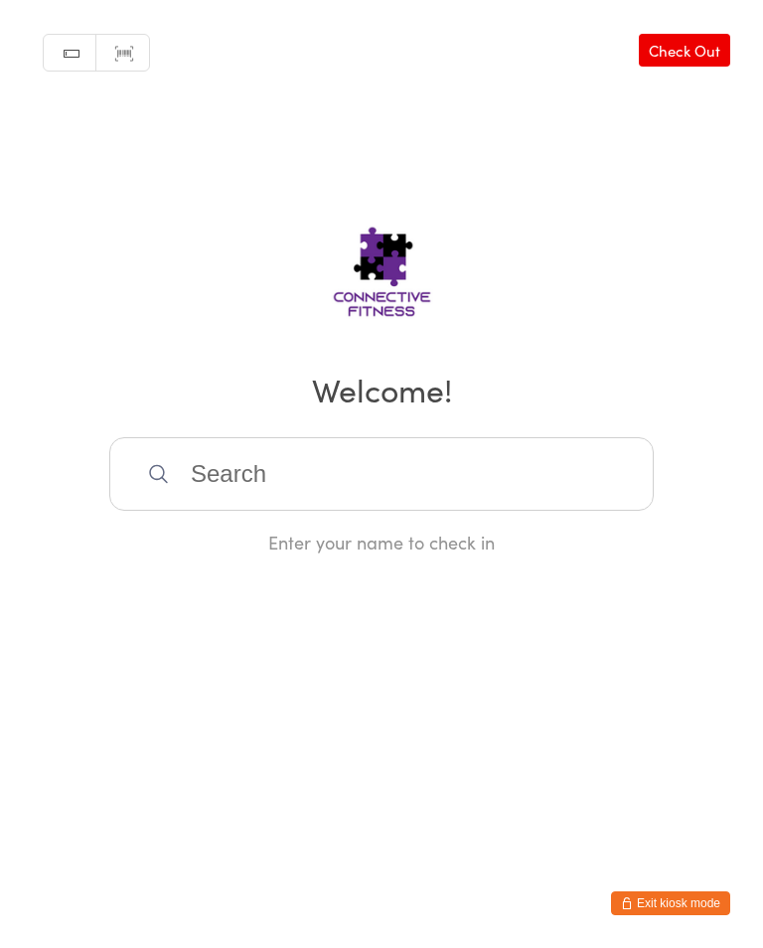
click at [347, 469] on input "search" at bounding box center [381, 474] width 545 height 74
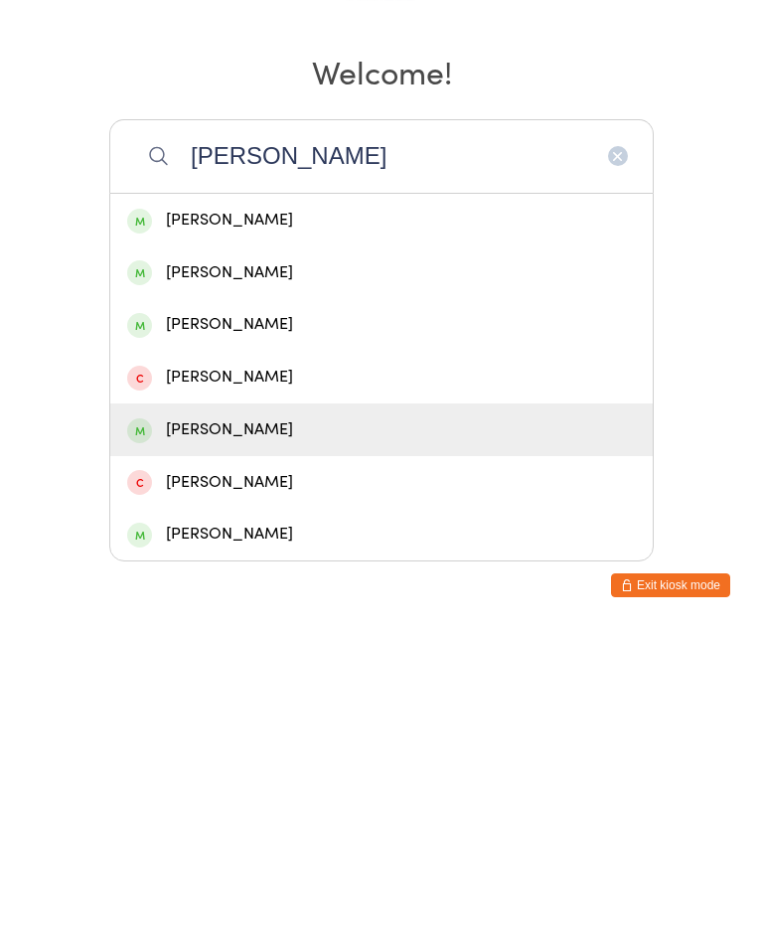
type input "Hodge"
click at [277, 735] on div "Matthew Hodge" at bounding box center [381, 748] width 509 height 27
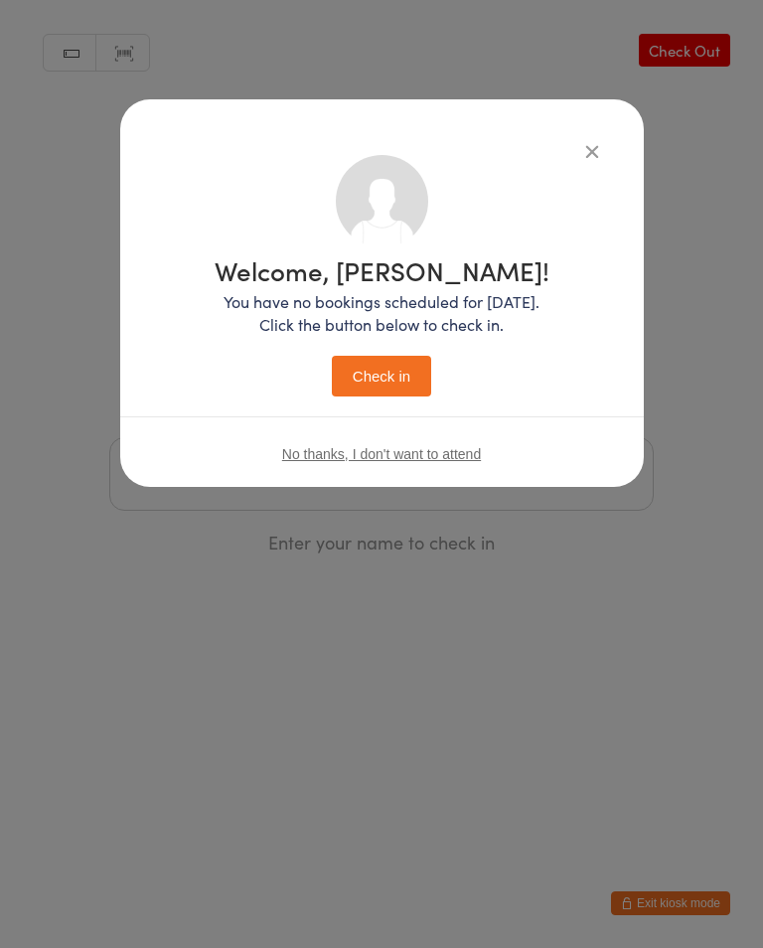
click at [379, 375] on button "Check in" at bounding box center [381, 376] width 99 height 41
